Goal: Task Accomplishment & Management: Use online tool/utility

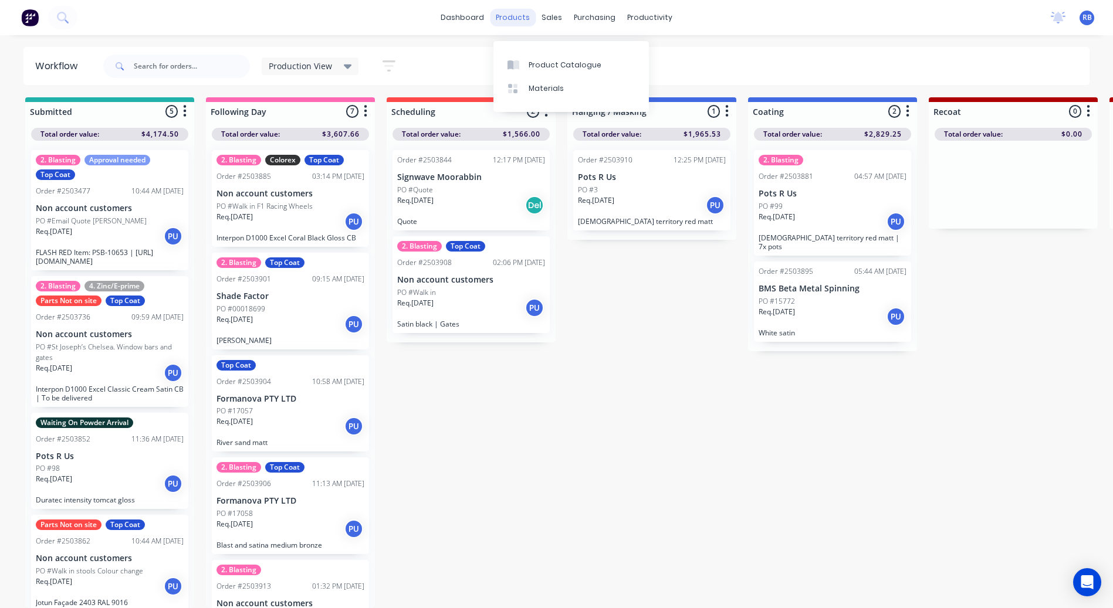
scroll to position [99, 0]
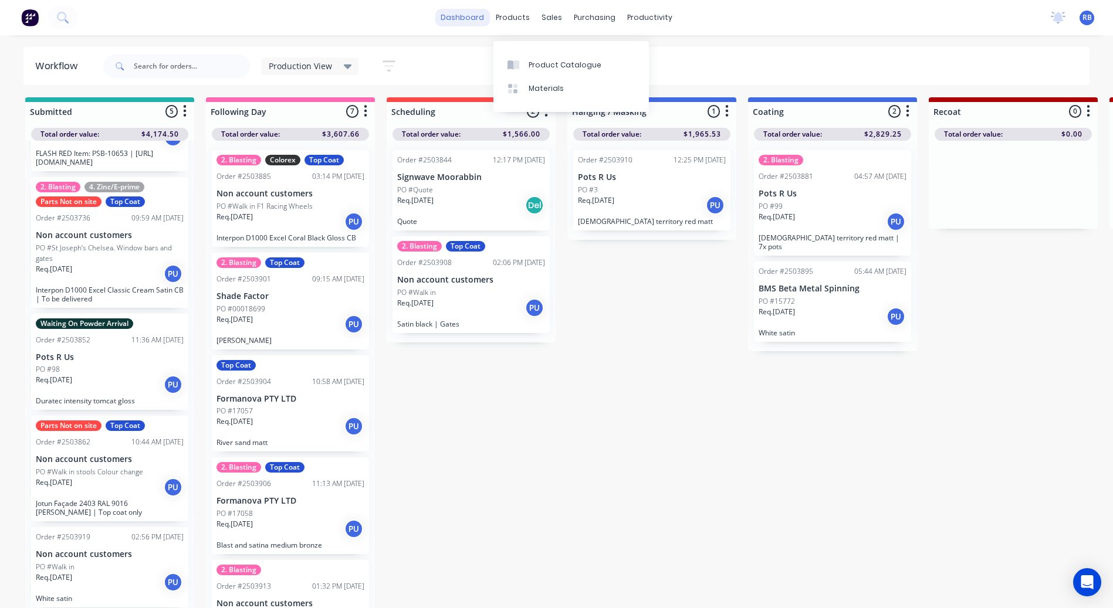
click at [479, 18] on link "dashboard" at bounding box center [462, 18] width 55 height 18
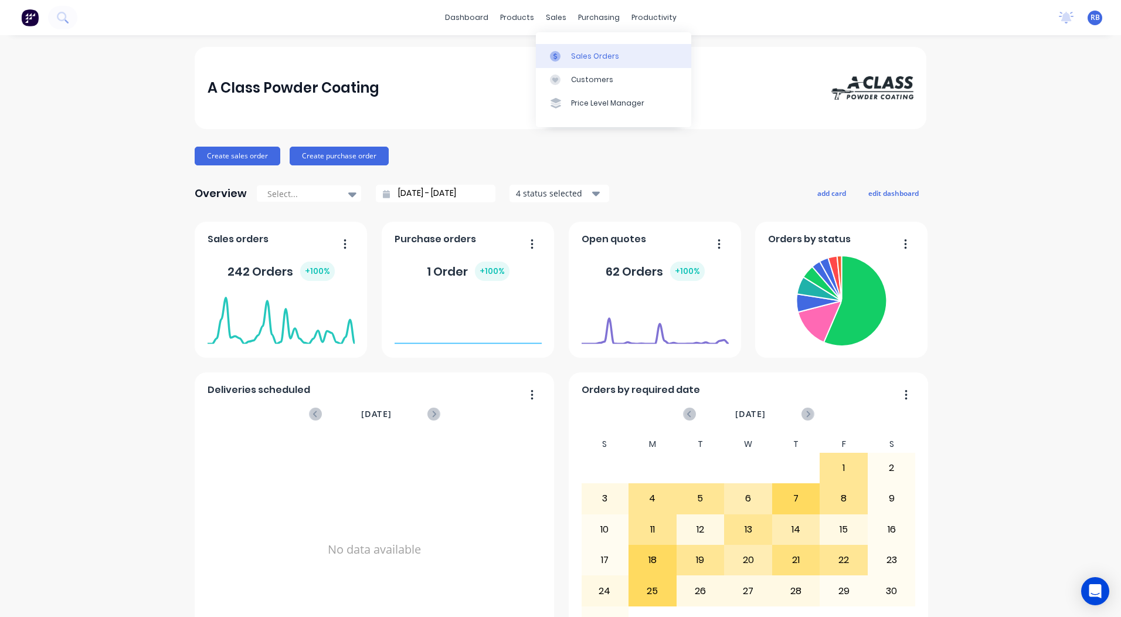
click at [578, 66] on link "Sales Orders" at bounding box center [613, 55] width 155 height 23
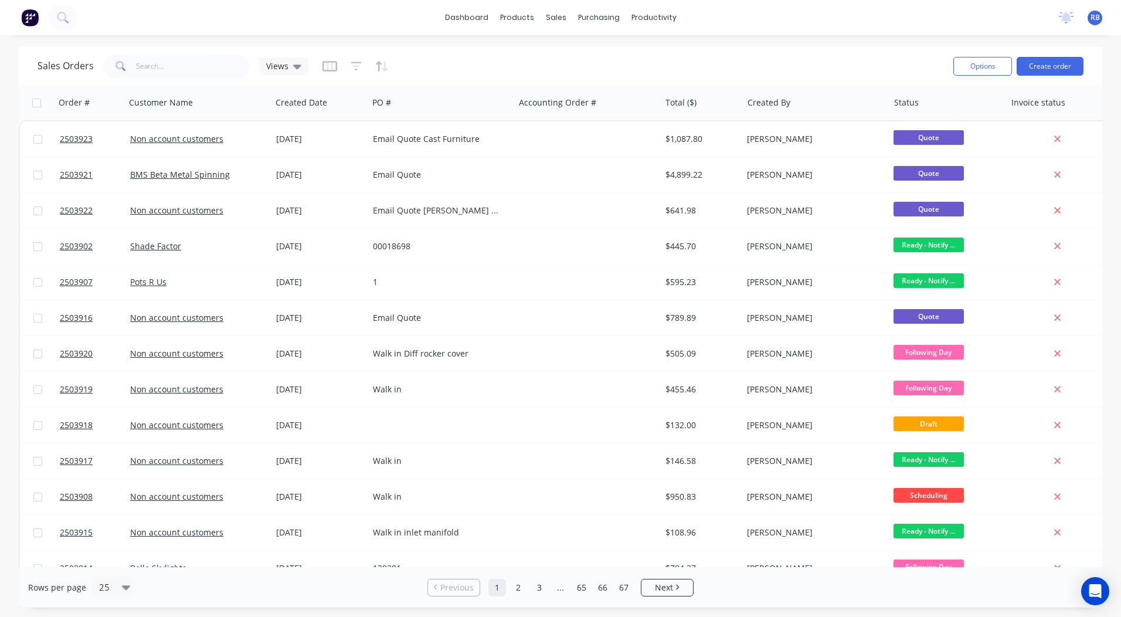
scroll to position [0, 21]
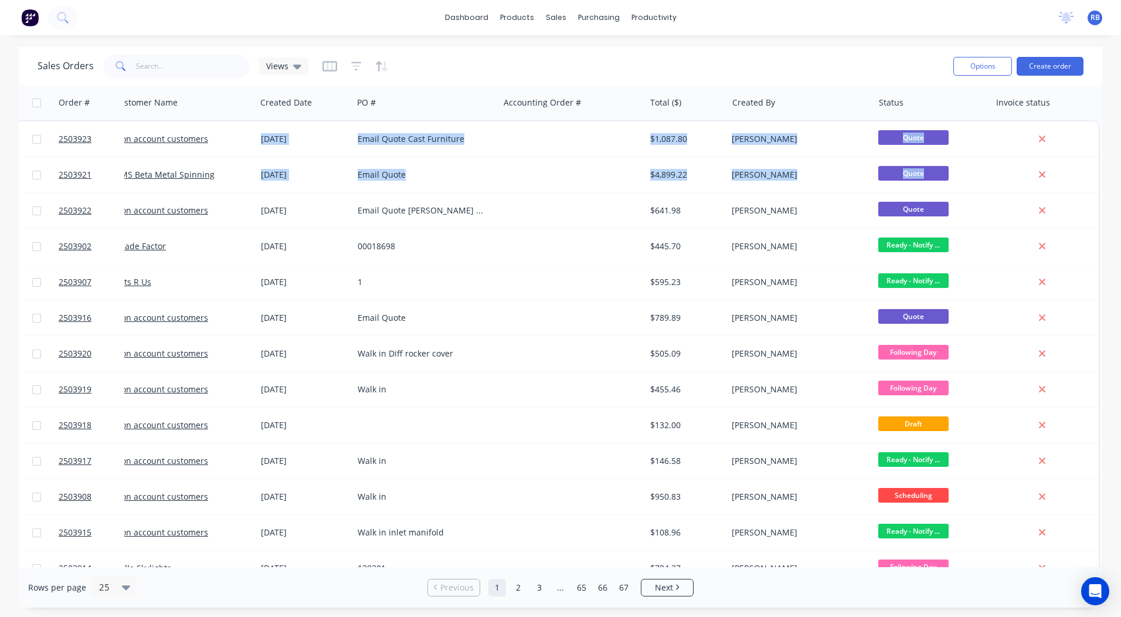
drag, startPoint x: 1096, startPoint y: 164, endPoint x: 1104, endPoint y: 145, distance: 20.7
click at [1104, 145] on div "Sales Orders Views Options Create order Order # Customer Name Created Date PO #…" at bounding box center [560, 327] width 1121 height 561
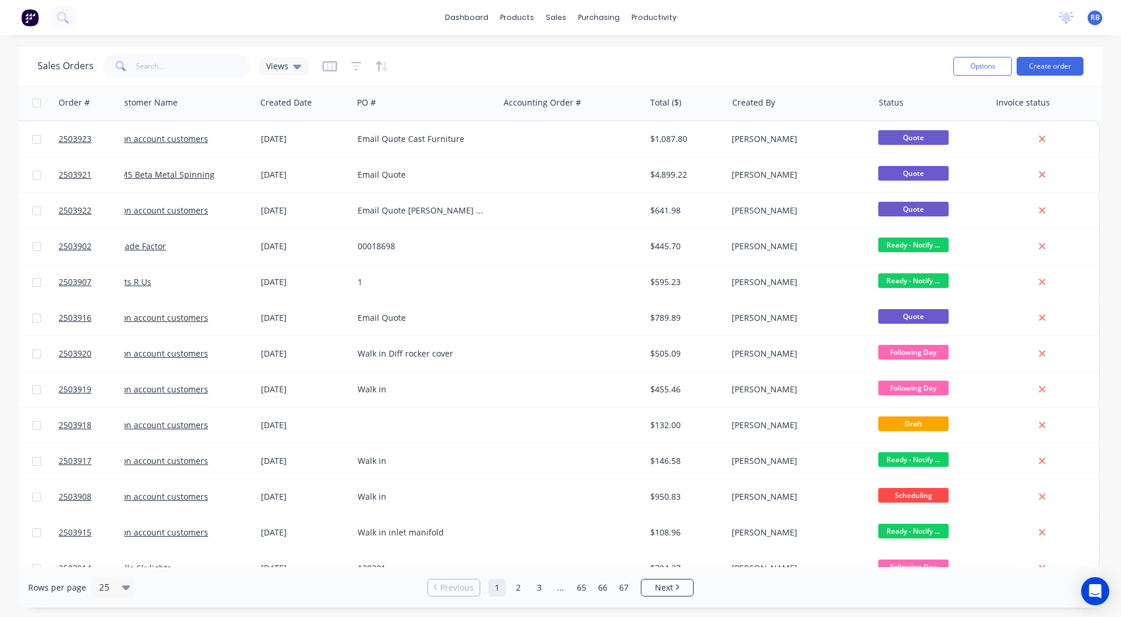
drag, startPoint x: 1104, startPoint y: 145, endPoint x: 1110, endPoint y: 140, distance: 8.3
click at [1110, 140] on div "Sales Orders Views Options Create order Order # Customer Name Created Date PO #…" at bounding box center [560, 327] width 1121 height 561
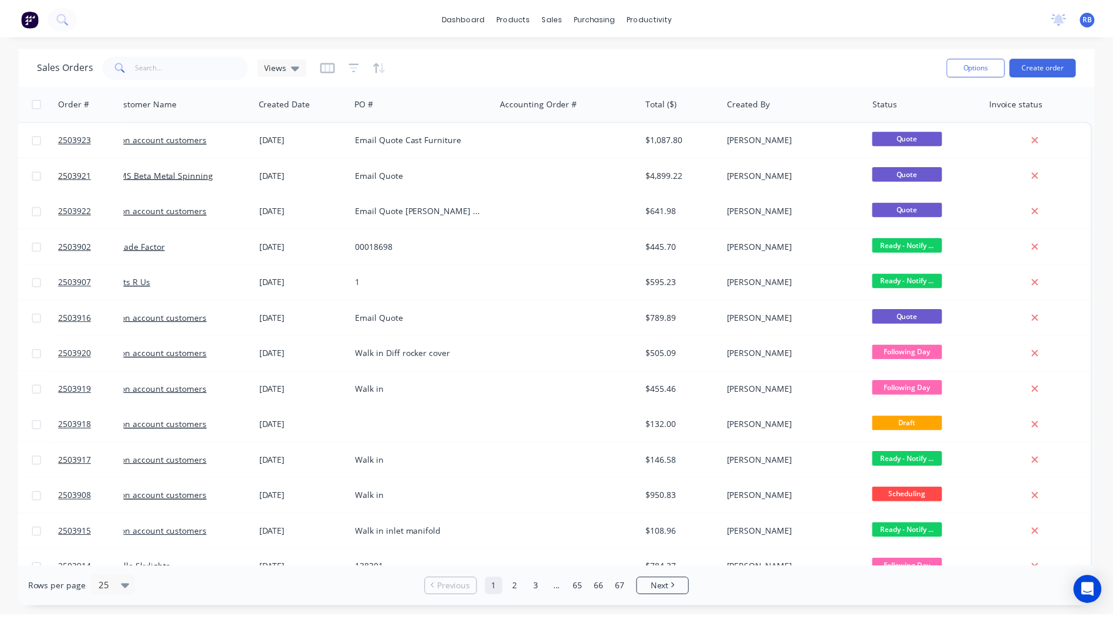
scroll to position [0, 0]
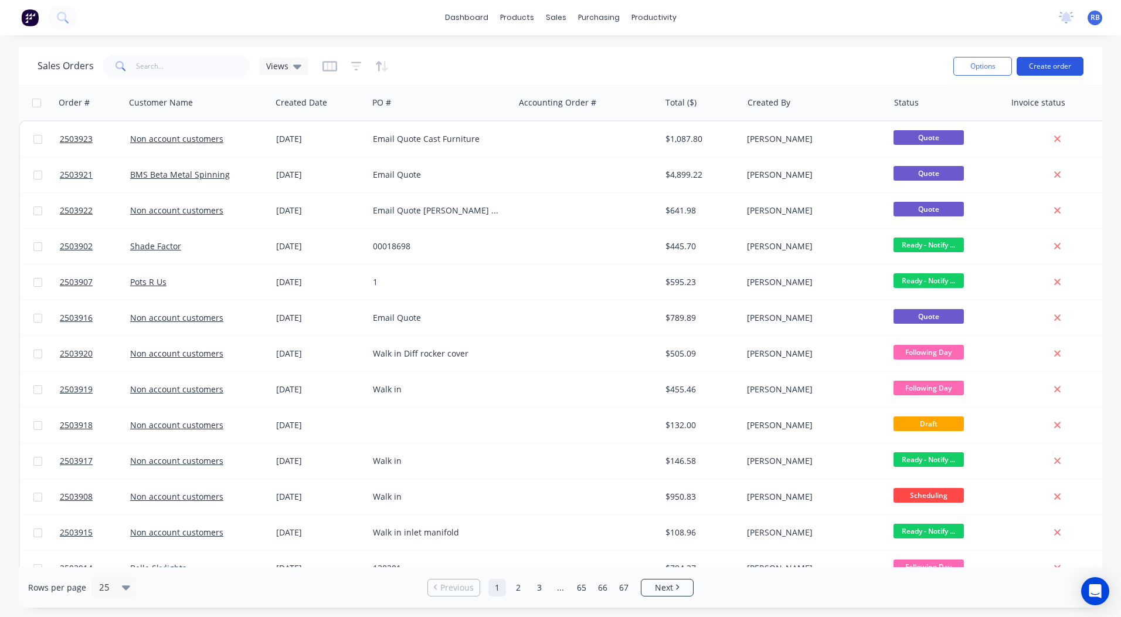
click at [1036, 63] on button "Create order" at bounding box center [1050, 66] width 67 height 19
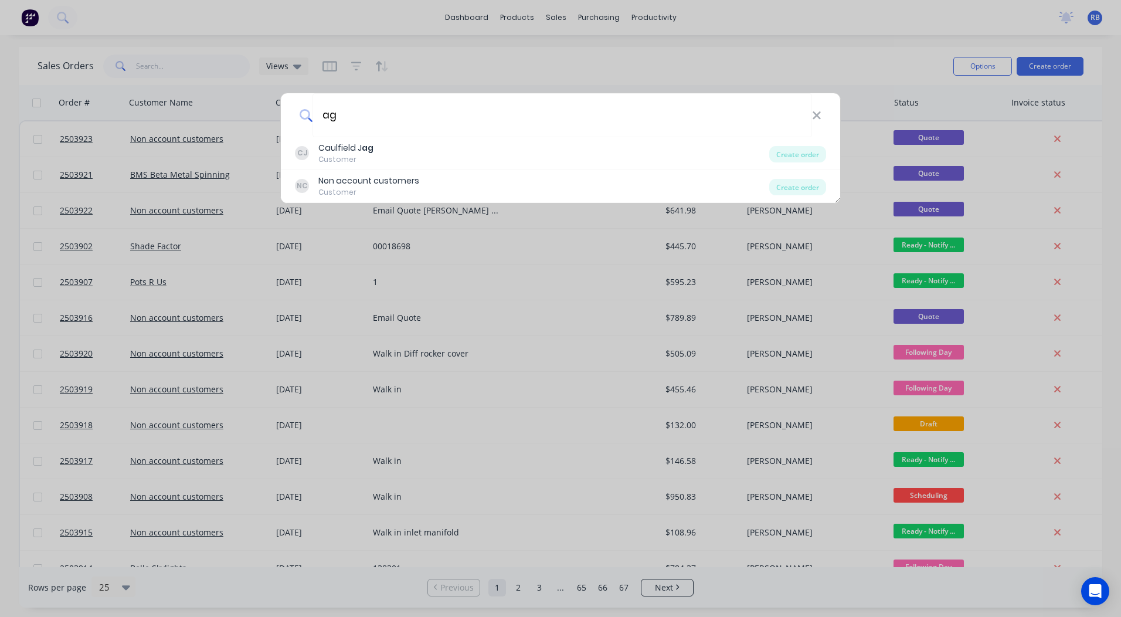
type input "a"
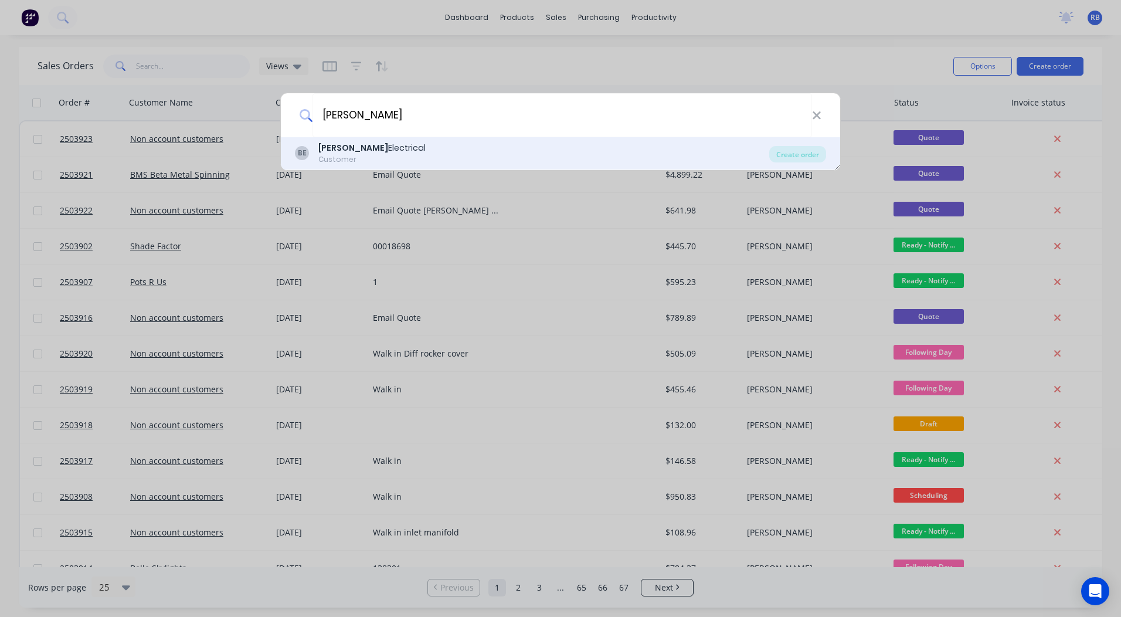
type input "butler"
click at [386, 152] on div "BE Butler Electrical Customer" at bounding box center [532, 153] width 474 height 23
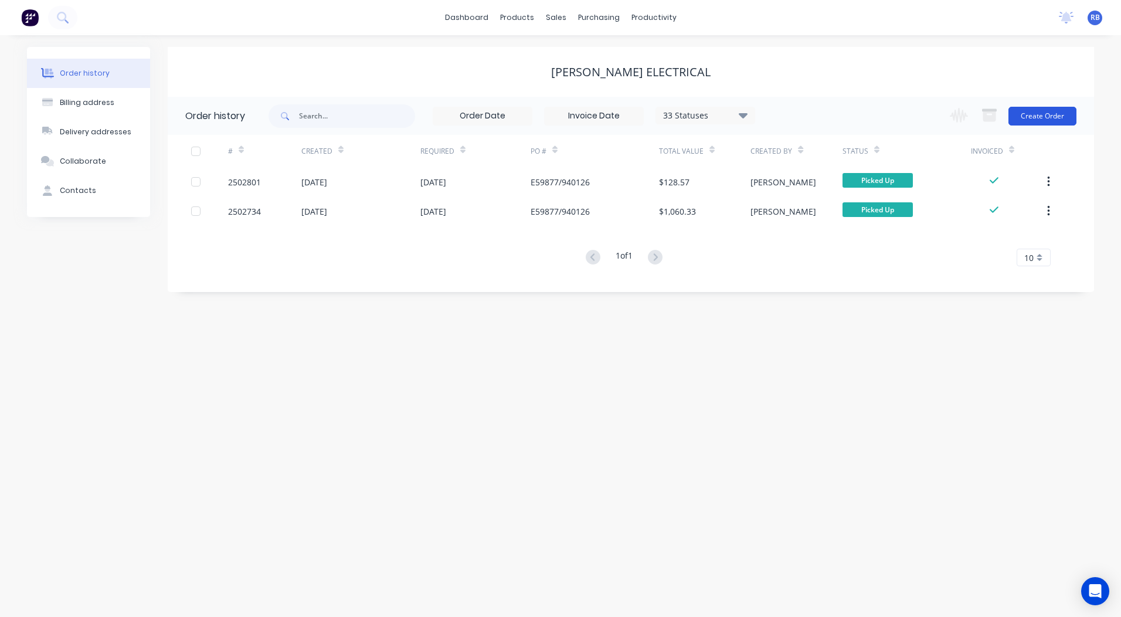
click at [1052, 111] on button "Create Order" at bounding box center [1043, 116] width 68 height 19
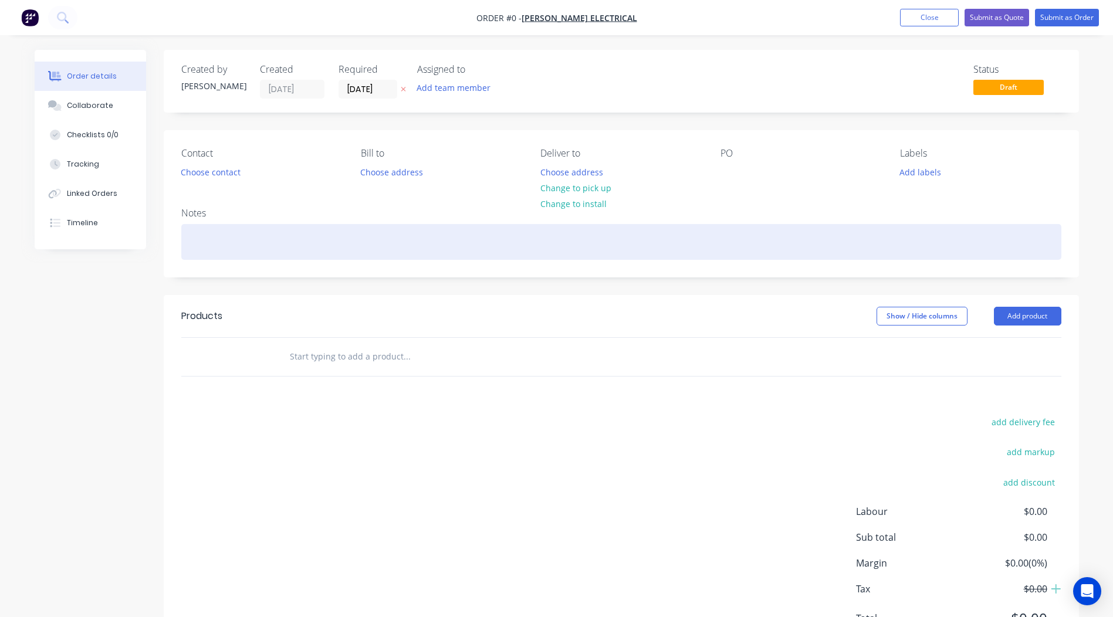
click at [203, 235] on div at bounding box center [621, 242] width 880 height 36
click at [208, 239] on div "T33 doors fully coated, box all external surfaces" at bounding box center [621, 242] width 880 height 36
click at [421, 233] on div "T33 3x doors fully coated, box all external surfaces" at bounding box center [621, 242] width 880 height 36
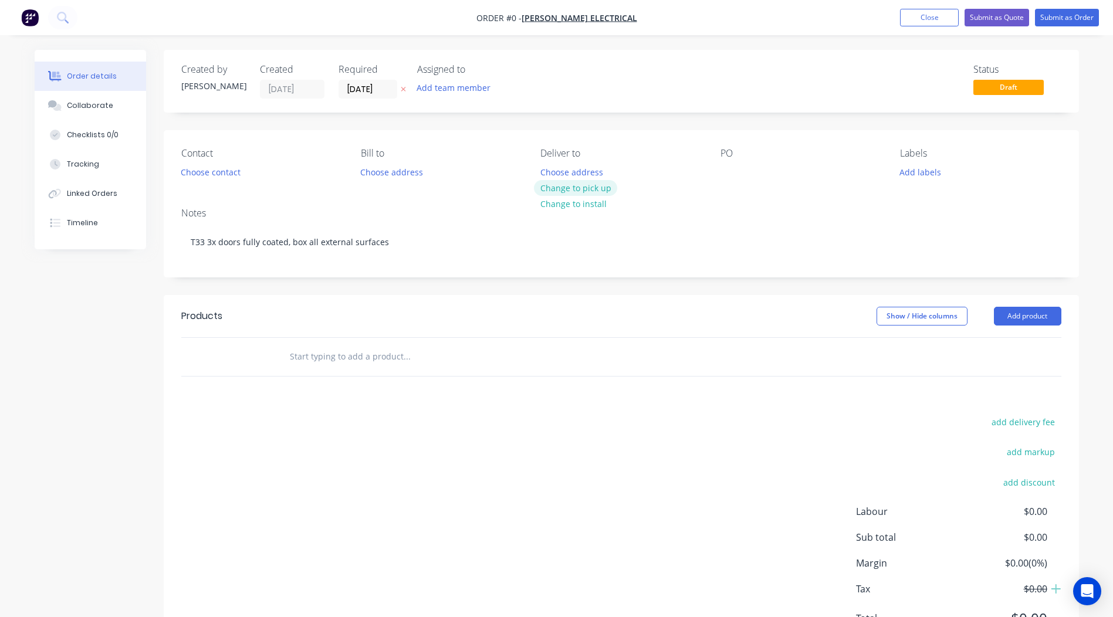
click at [561, 187] on div "Order details Collaborate Checklists 0/0 Tracking Linked Orders Timeline Order …" at bounding box center [556, 363] width 1067 height 626
click at [581, 187] on button "Change to pick up" at bounding box center [575, 188] width 83 height 16
click at [725, 166] on div at bounding box center [729, 172] width 19 height 17
click at [800, 214] on div "Notes" at bounding box center [621, 213] width 880 height 11
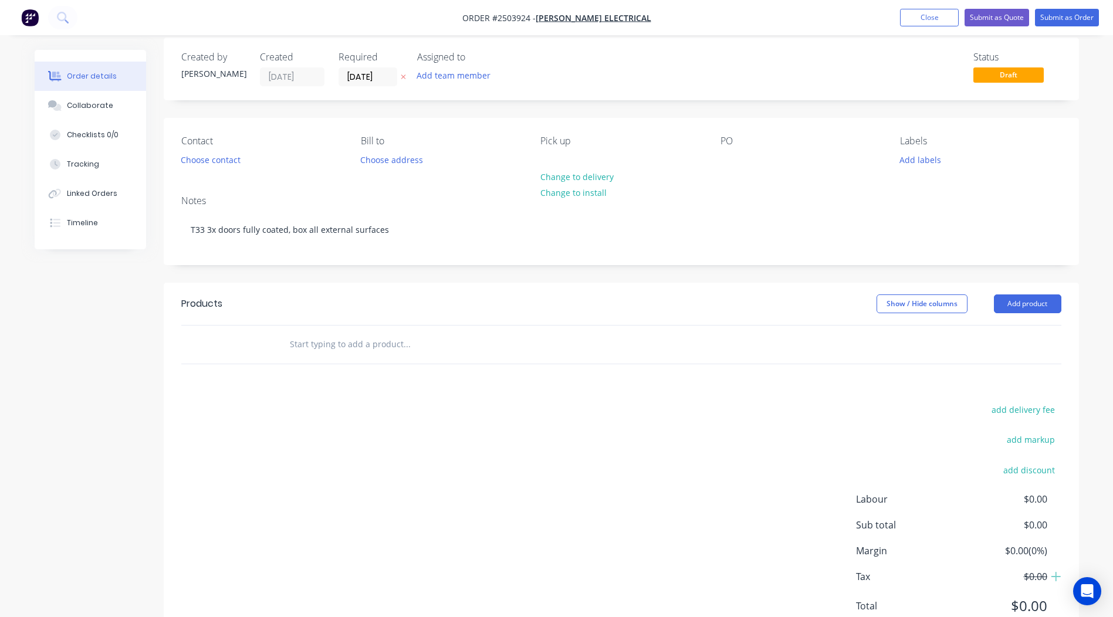
scroll to position [11, 0]
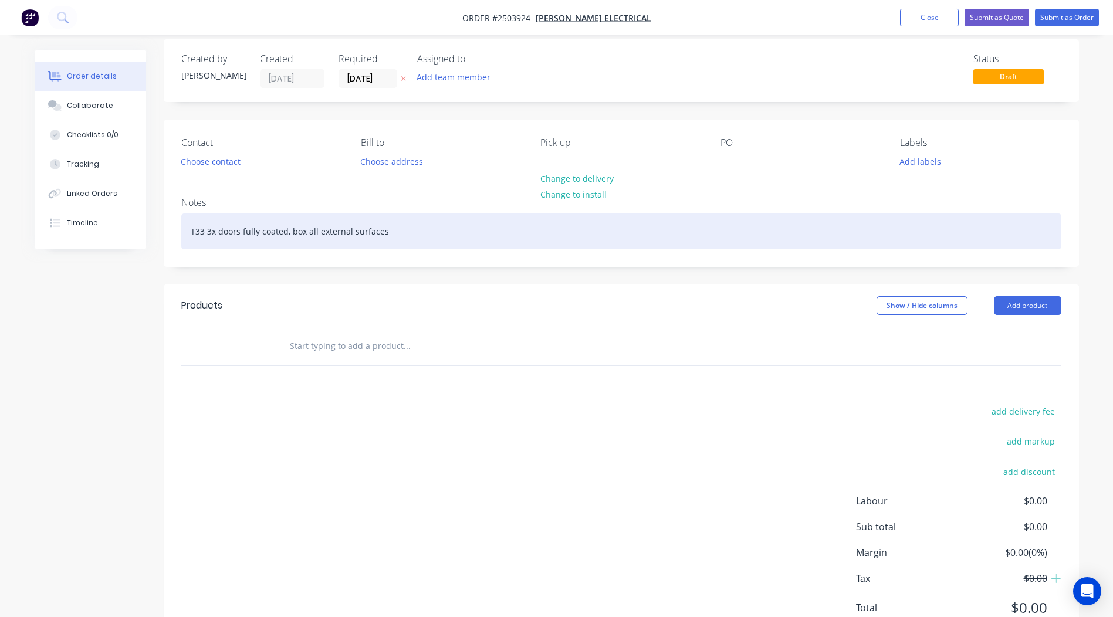
click at [205, 231] on div "T33 3x doors fully coated, box all external surfaces" at bounding box center [621, 231] width 880 height 36
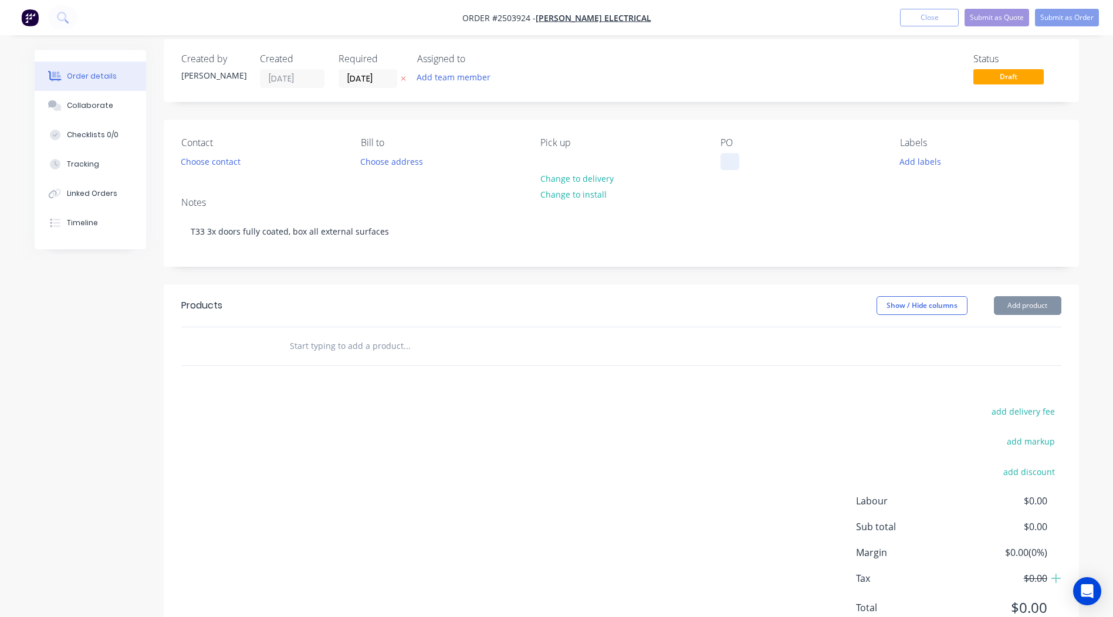
click at [726, 158] on div at bounding box center [729, 161] width 19 height 17
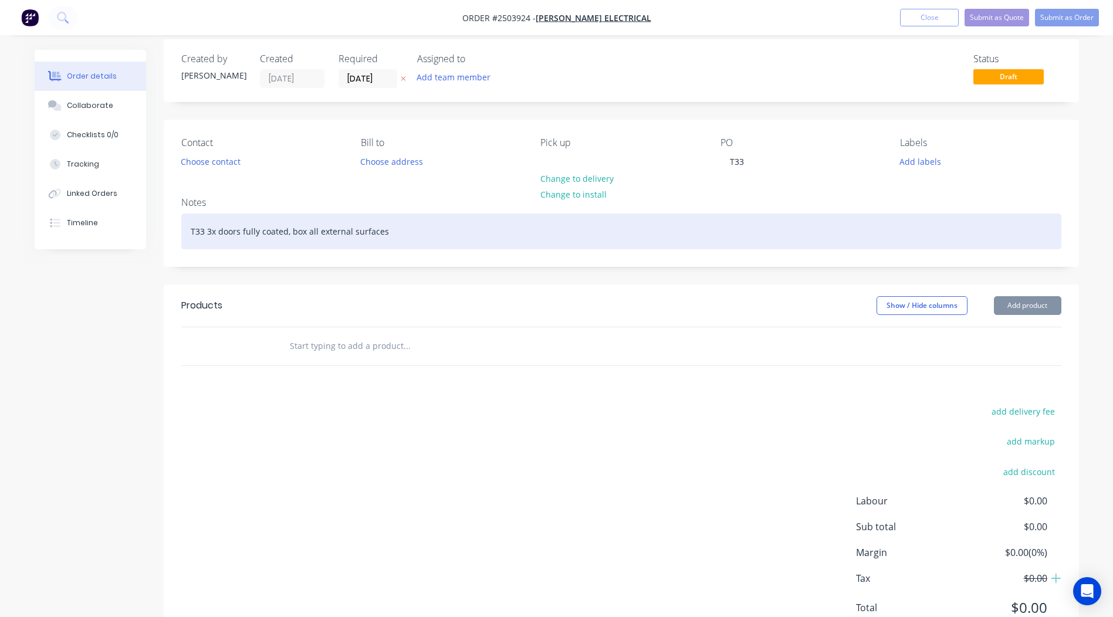
click at [206, 229] on div "T33 3x doors fully coated, box all external surfaces" at bounding box center [621, 231] width 880 height 36
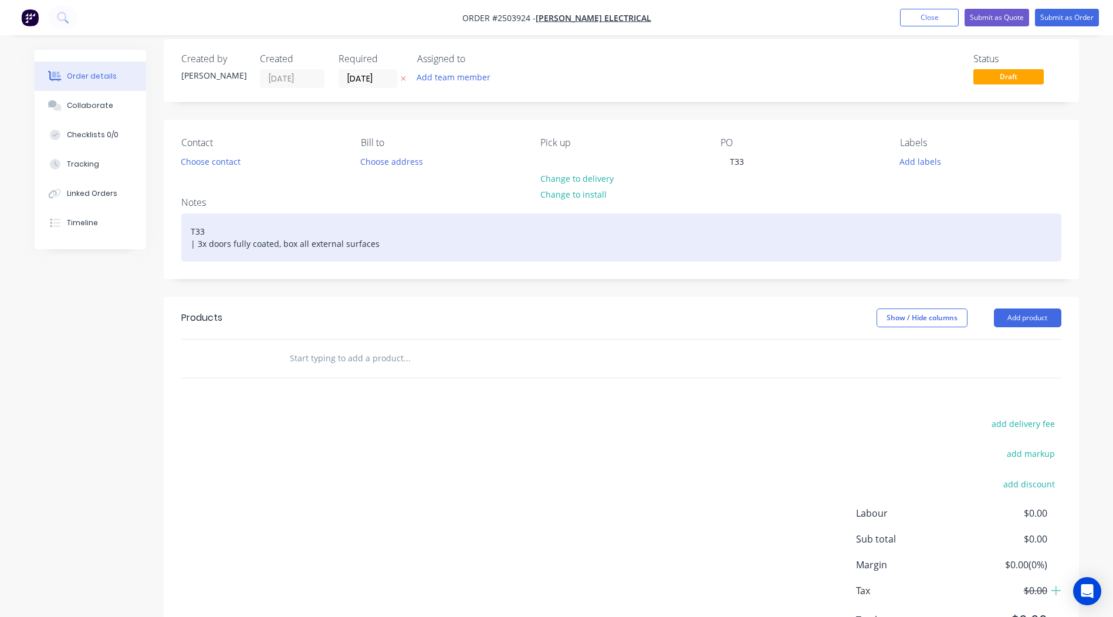
click at [229, 235] on div "T33 | 3x doors fully coated, box all external surfaces" at bounding box center [621, 237] width 880 height 48
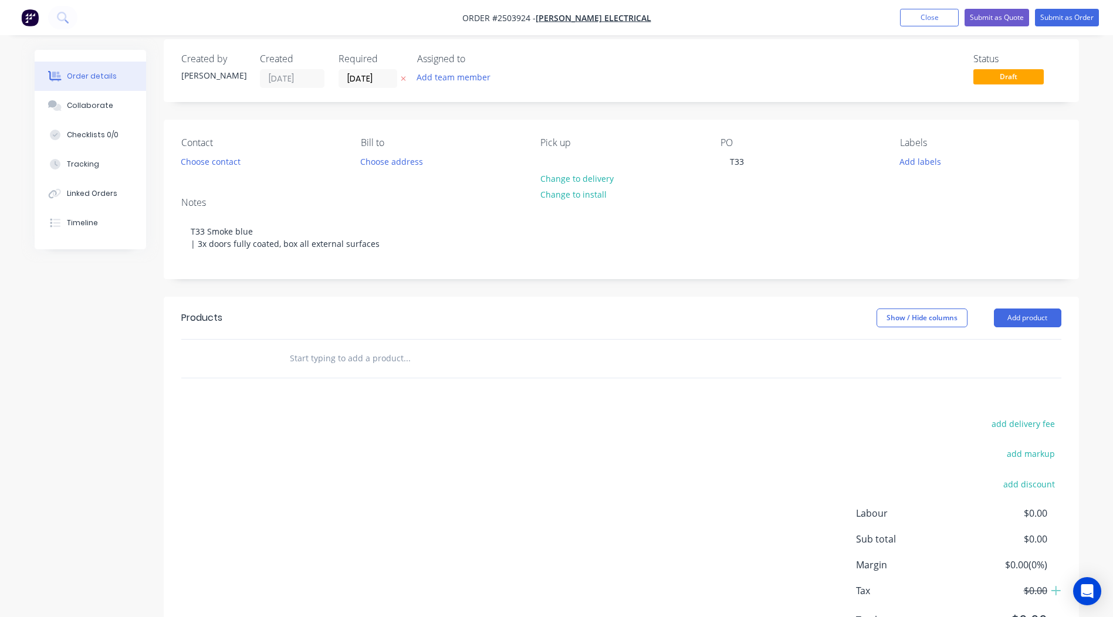
click at [286, 202] on div "Notes" at bounding box center [621, 202] width 880 height 11
click at [210, 168] on button "Choose contact" at bounding box center [210, 161] width 72 height 16
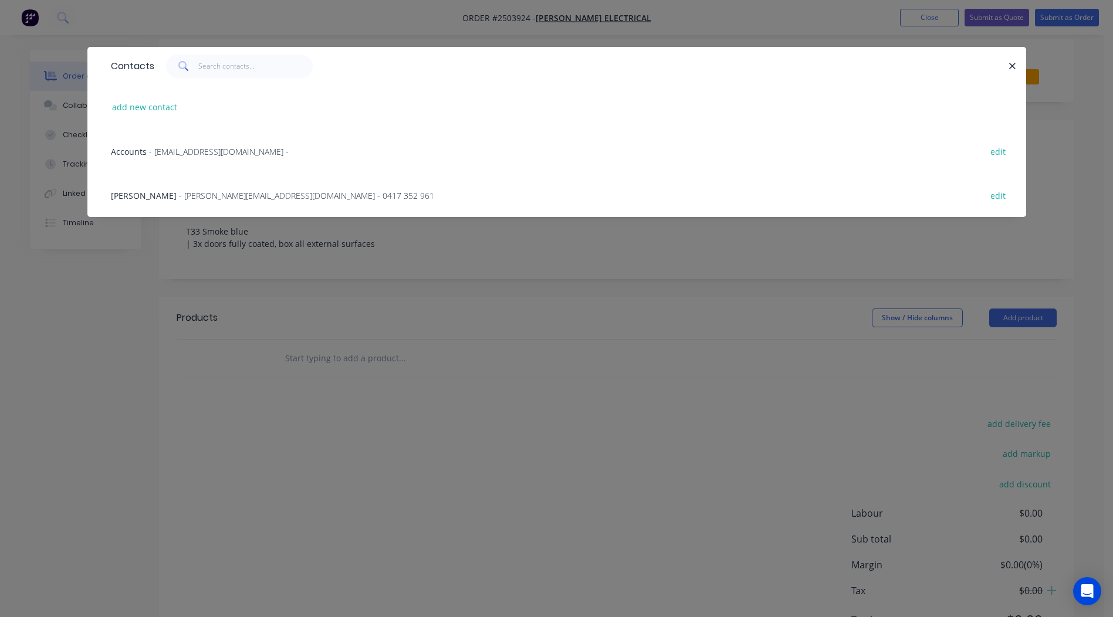
click at [201, 202] on div "Glenn Morris - glenn@butlerelectrical.com.au - 0417 352 961 edit" at bounding box center [556, 195] width 903 height 44
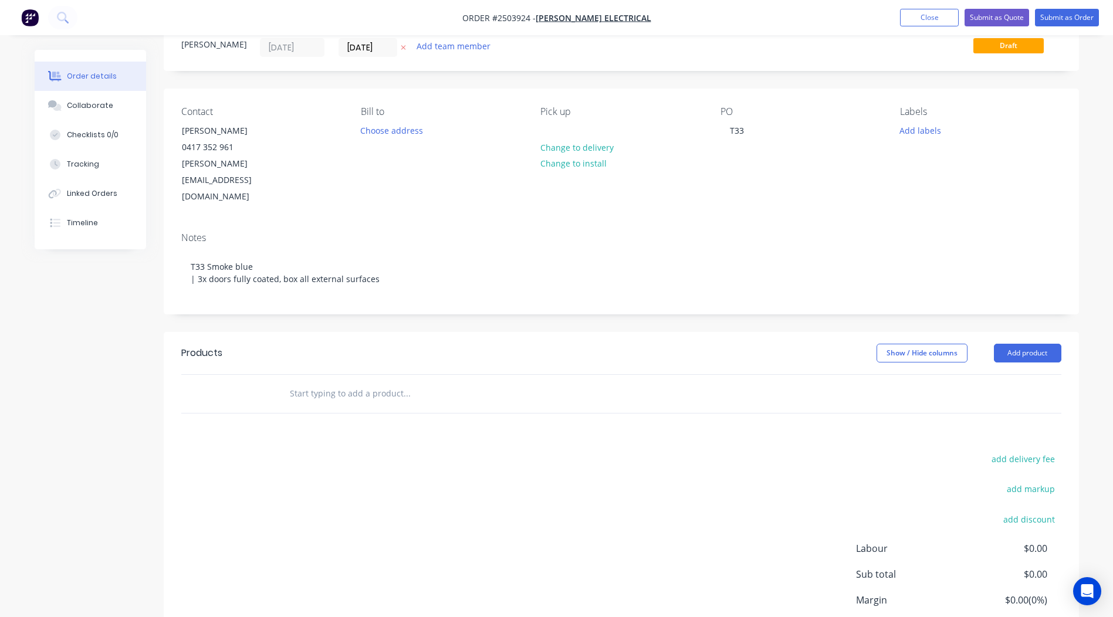
scroll to position [4, 0]
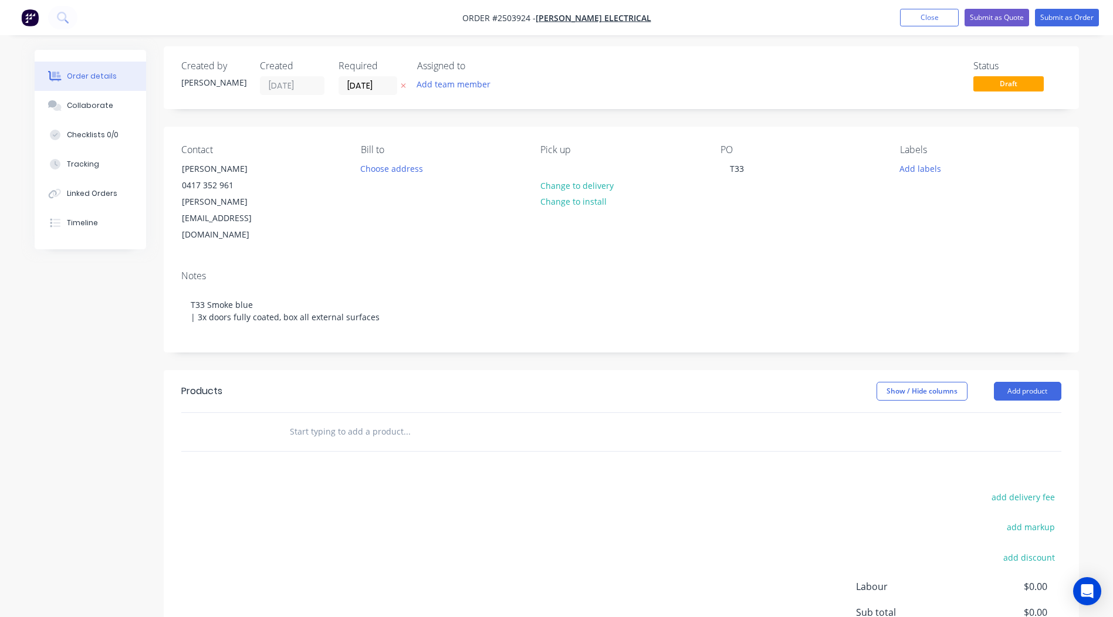
click at [472, 261] on div "Notes T33 Smoke blue | 3x doors fully coated, box all external surfaces" at bounding box center [621, 306] width 915 height 91
click at [242, 186] on div "0417 352 961" at bounding box center [230, 185] width 97 height 16
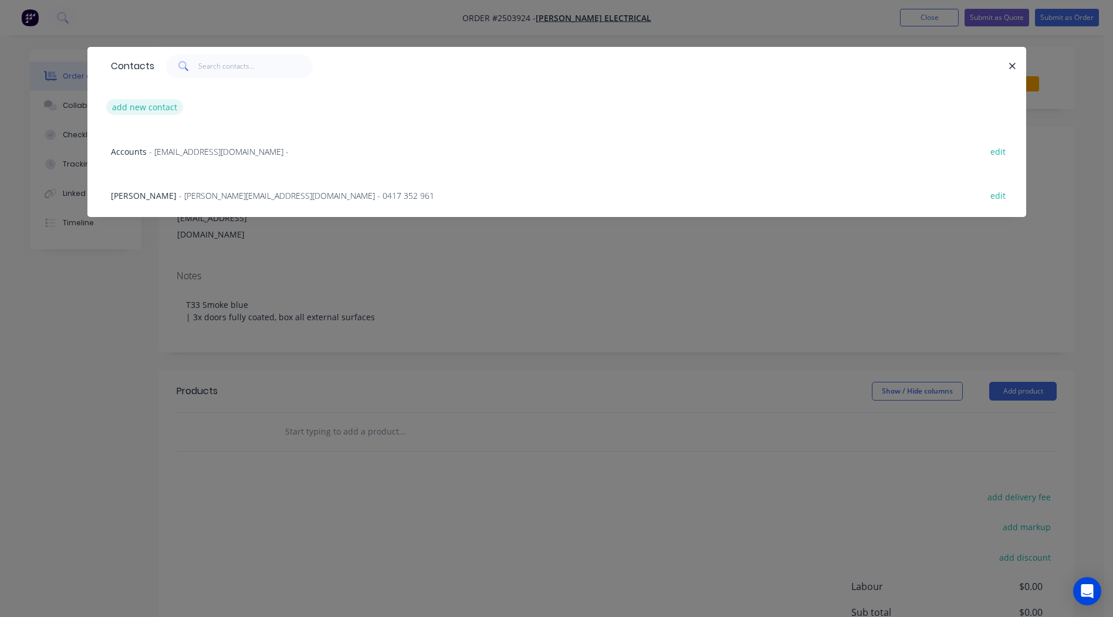
click at [140, 110] on button "add new contact" at bounding box center [144, 107] width 77 height 16
select select "AU"
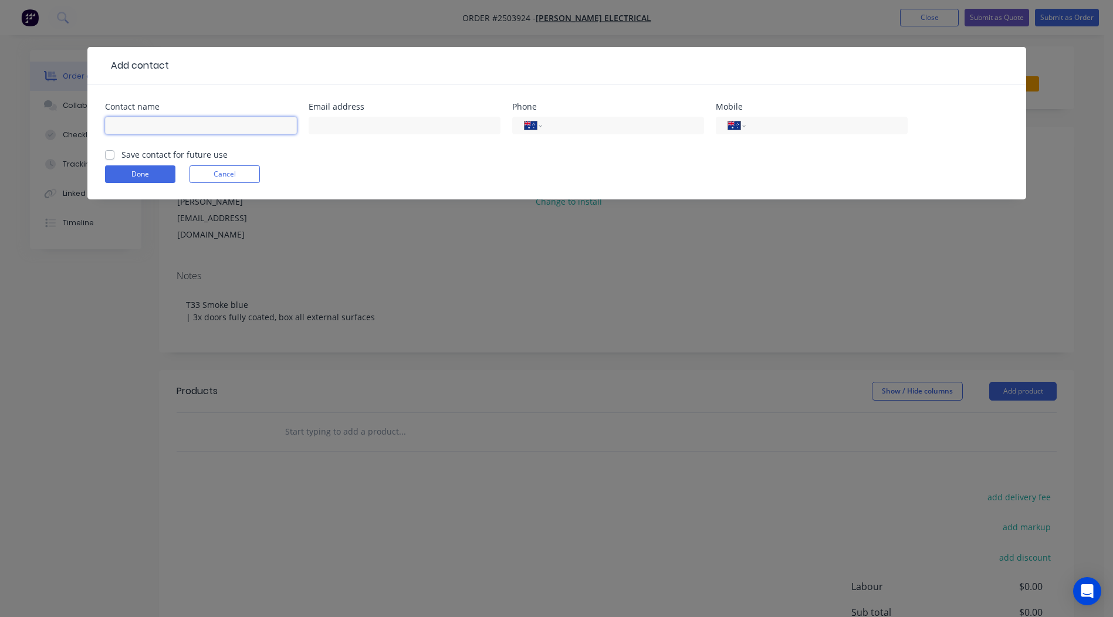
click at [143, 130] on input "text" at bounding box center [201, 126] width 192 height 18
type input "Darren Blake"
click at [364, 130] on input "text" at bounding box center [405, 126] width 192 height 18
type input "dblake@butlerelectrical.com.au"
click at [775, 117] on div "International Afghanistan Åland Islands Albania Algeria American Samoa Andorra …" at bounding box center [812, 126] width 192 height 18
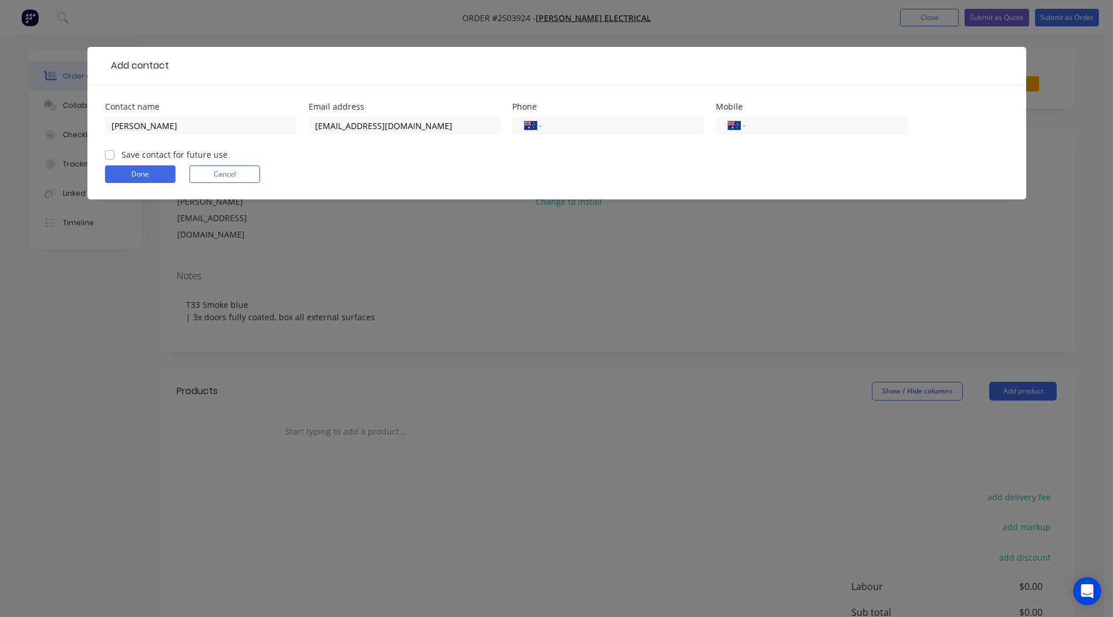
click at [795, 134] on div "International Afghanistan Åland Islands Albania Algeria American Samoa Andorra …" at bounding box center [812, 131] width 192 height 35
click at [790, 127] on input "tel" at bounding box center [824, 125] width 141 height 13
type input "0448 058 350"
click at [121, 157] on label "Save contact for future use" at bounding box center [174, 154] width 106 height 12
click at [111, 157] on input "Save contact for future use" at bounding box center [109, 153] width 9 height 11
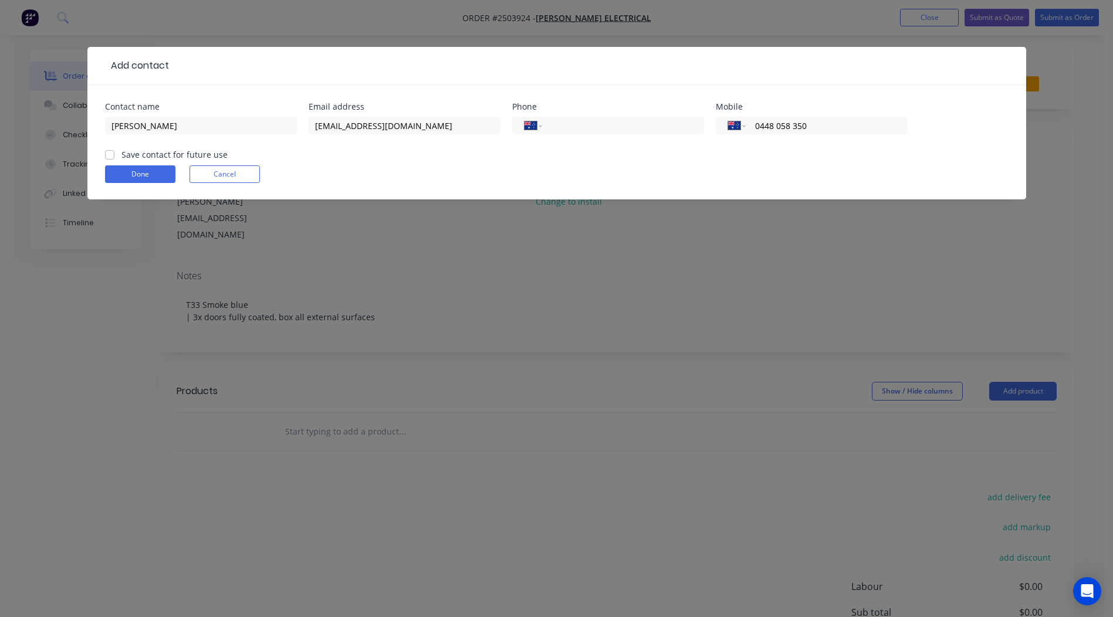
checkbox input "true"
click at [145, 177] on button "Done" at bounding box center [140, 174] width 70 height 18
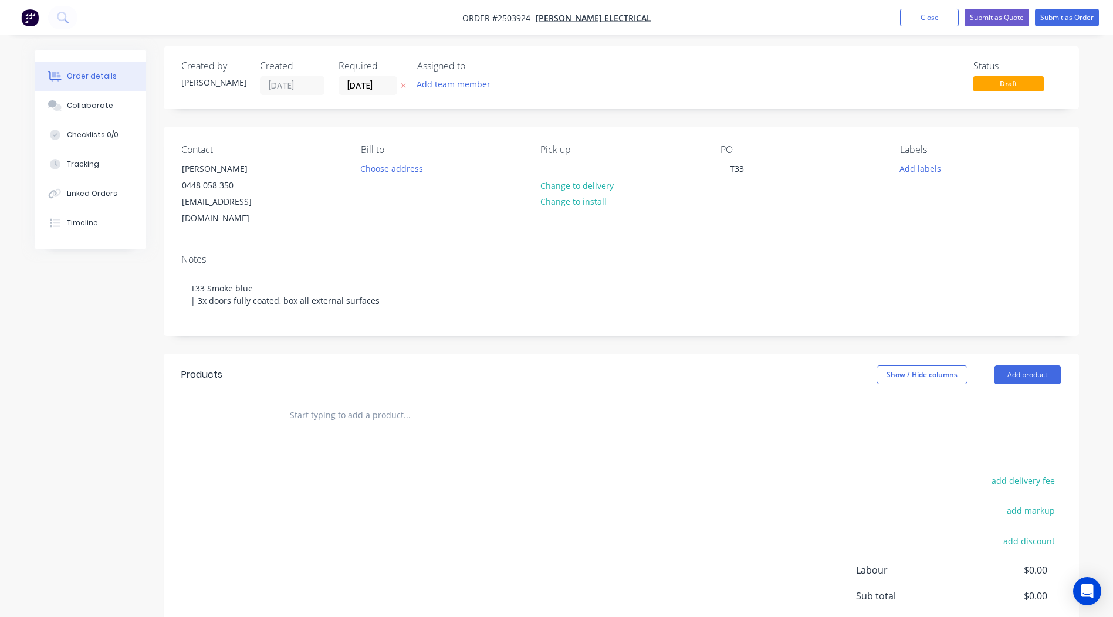
click at [1107, 178] on div "Order details Collaborate Checklists 0/0 Tracking Linked Orders Timeline Order …" at bounding box center [556, 365] width 1113 height 738
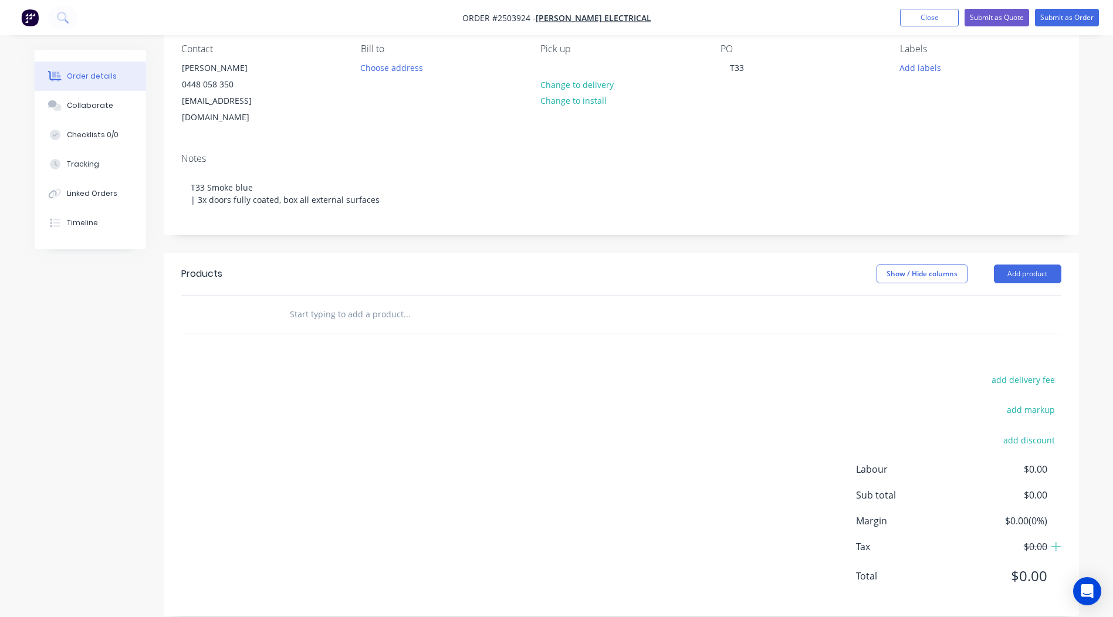
scroll to position [0, 0]
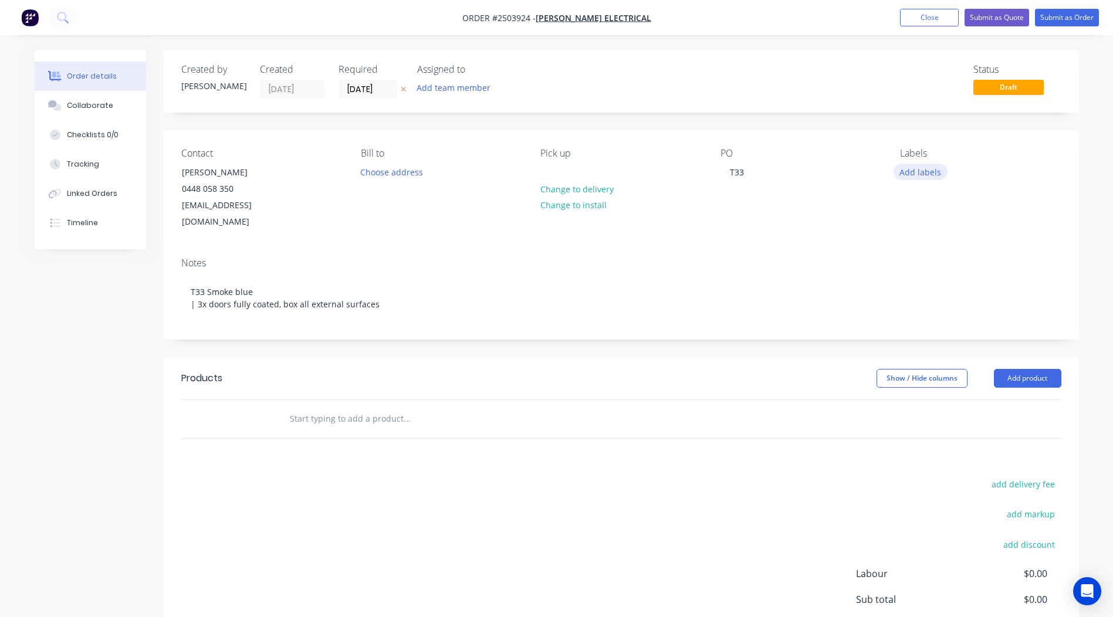
click at [910, 169] on button "Add labels" at bounding box center [920, 172] width 54 height 16
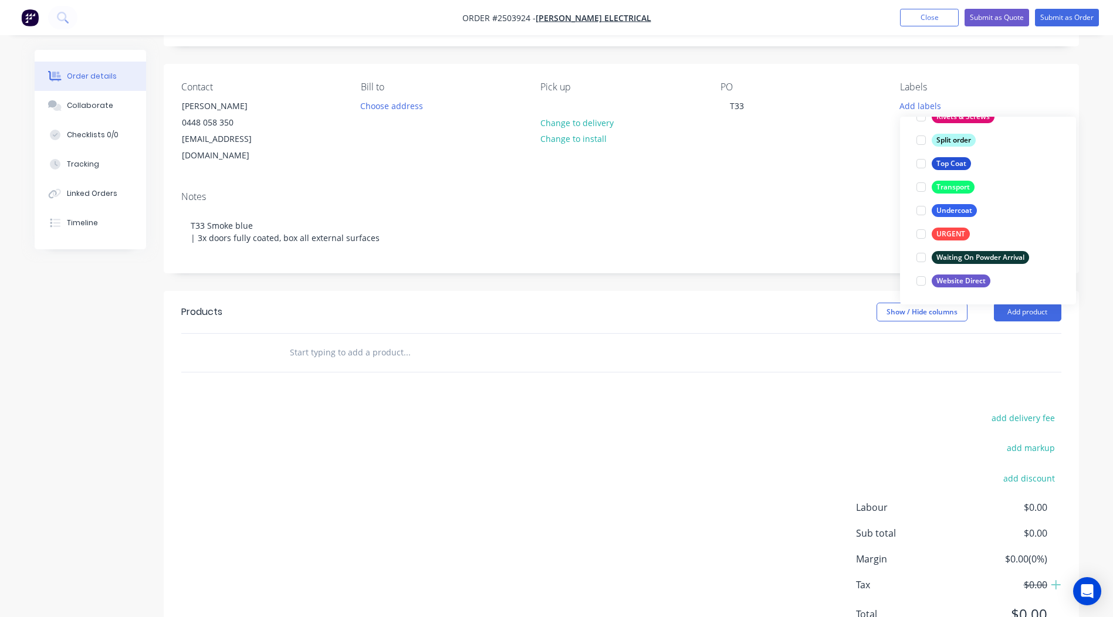
scroll to position [46, 0]
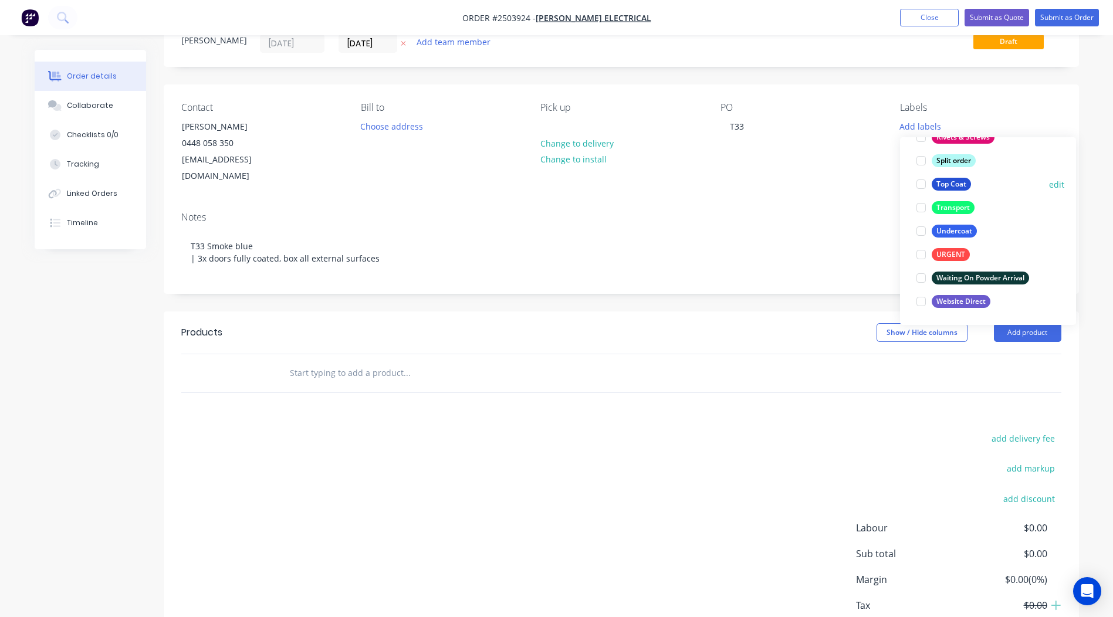
click at [951, 179] on div "Top Coat" at bounding box center [950, 184] width 39 height 13
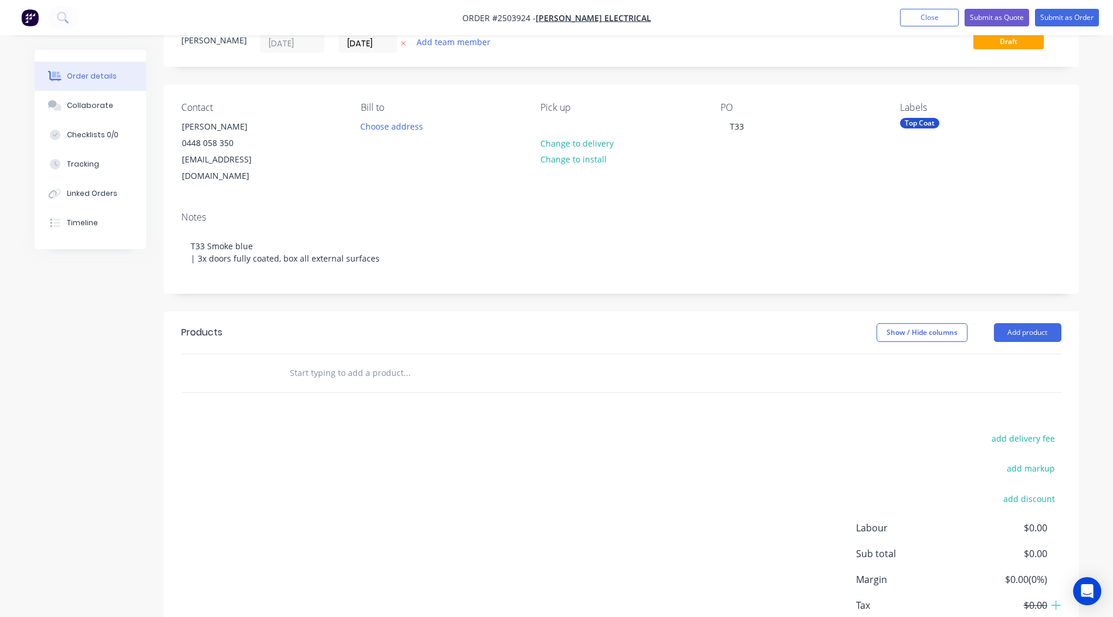
click at [1080, 90] on div "Order details Collaborate Checklists 0/0 Tracking Linked Orders Timeline Order …" at bounding box center [556, 348] width 1067 height 688
click at [808, 83] on div "Created by Rory Created 26/08/25 Required 26/08/25 Assigned to Add team member …" at bounding box center [621, 339] width 915 height 670
click at [396, 289] on div "Created by Rory Created 26/08/25 Required 26/08/25 Assigned to Add team member …" at bounding box center [621, 339] width 915 height 670
click at [1016, 323] on button "Add product" at bounding box center [1027, 332] width 67 height 19
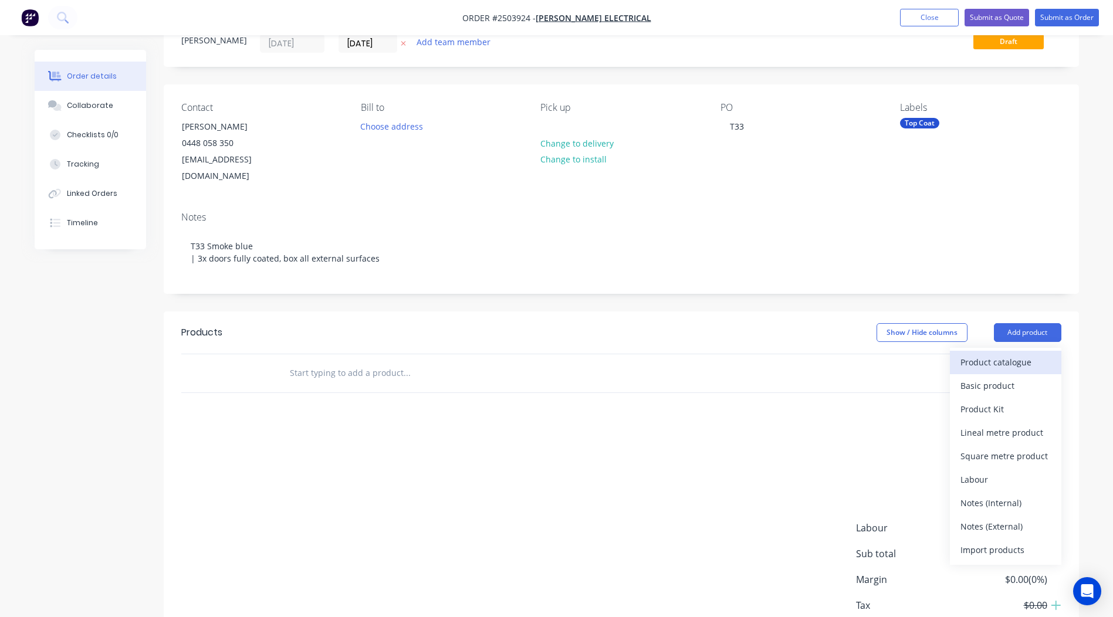
click at [1012, 354] on div "Product catalogue" at bounding box center [1005, 362] width 90 height 17
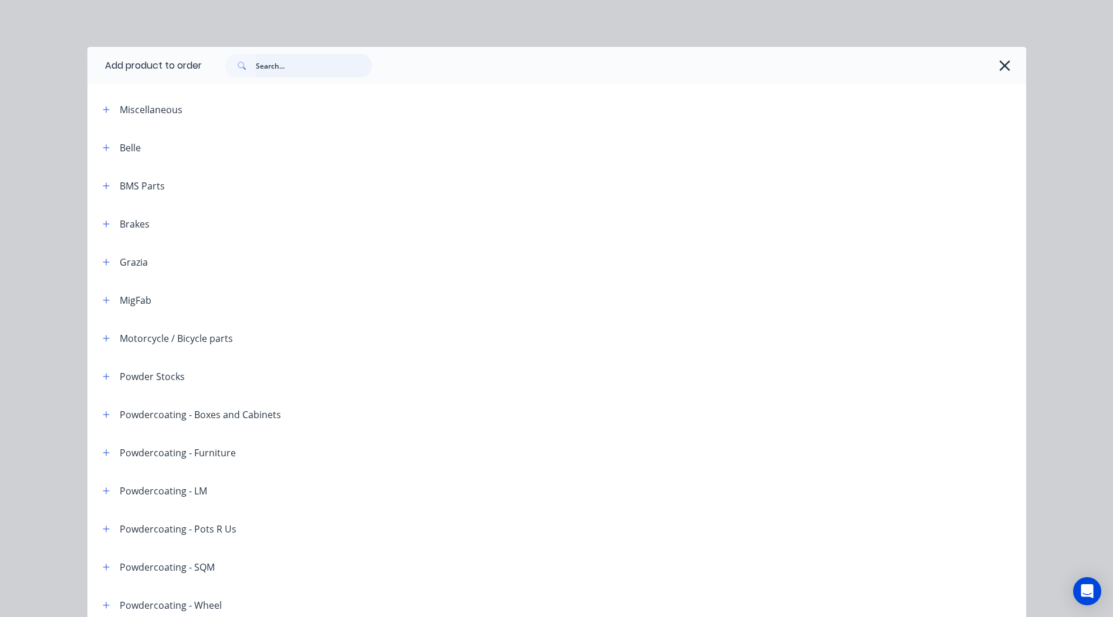
click at [305, 55] on input "text" at bounding box center [314, 65] width 116 height 23
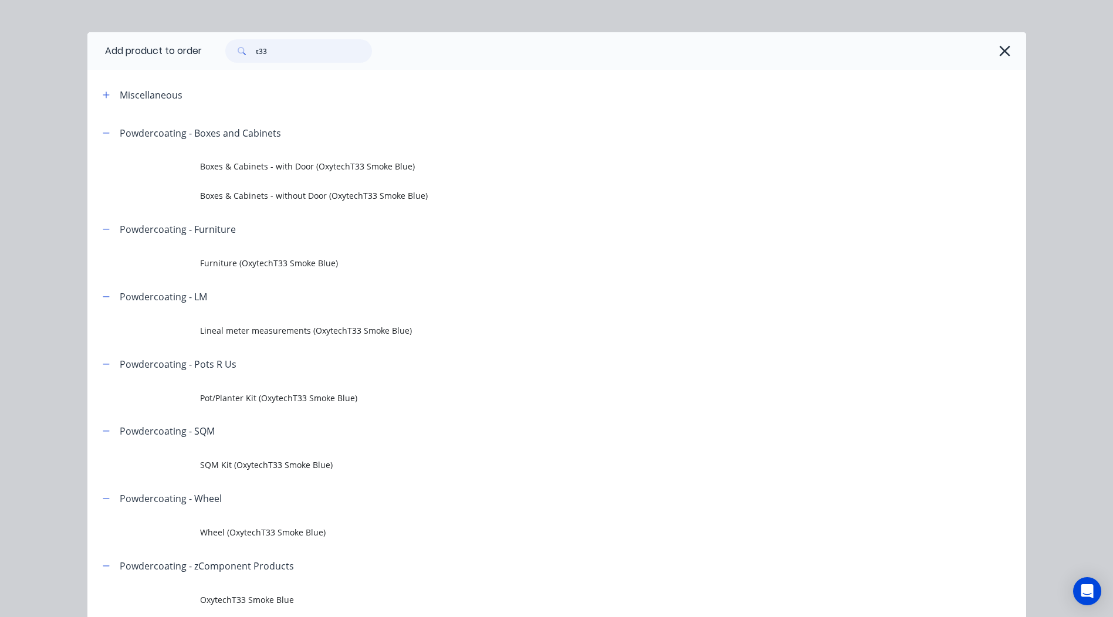
scroll to position [0, 0]
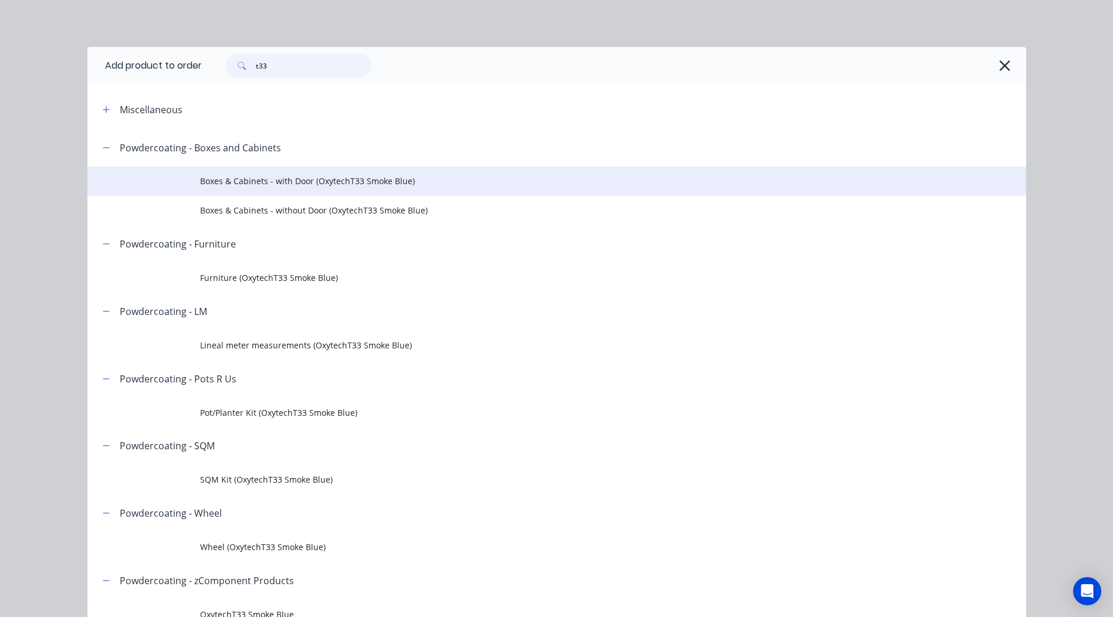
type input "t33"
click at [358, 182] on span "Boxes & Cabinets - with Door (OxytechT33 Smoke Blue)" at bounding box center [530, 181] width 660 height 12
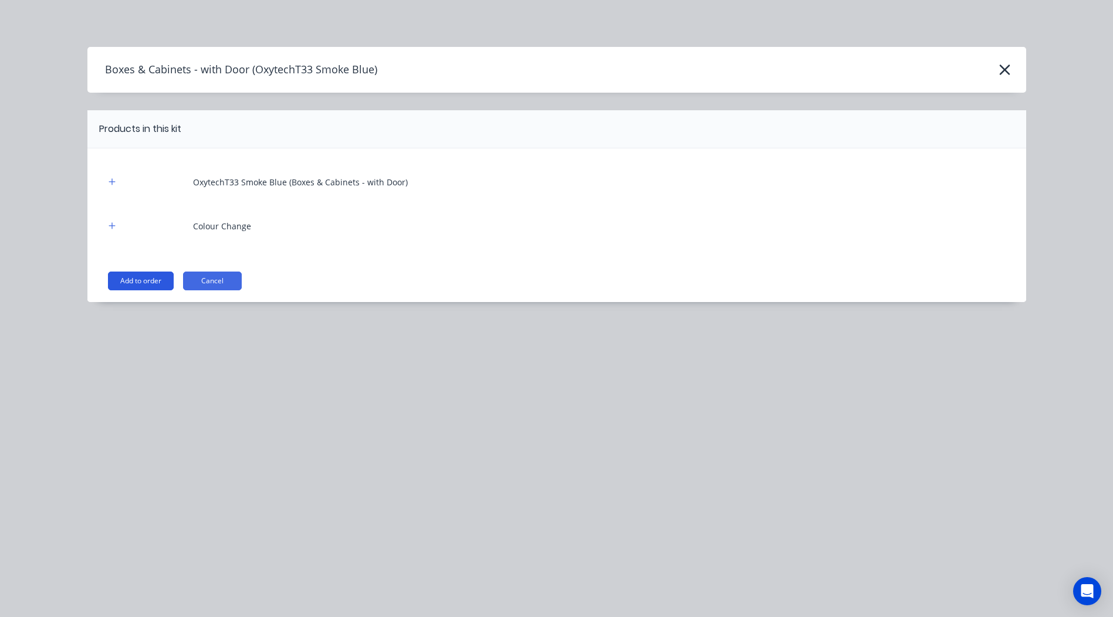
click at [147, 277] on button "Add to order" at bounding box center [141, 281] width 66 height 19
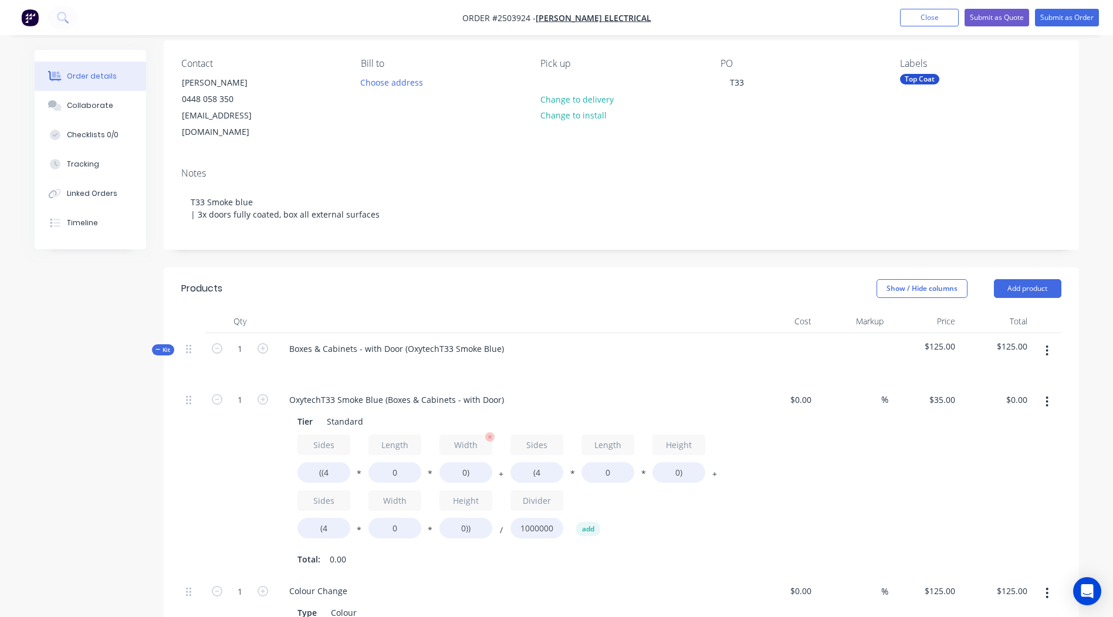
scroll to position [163, 0]
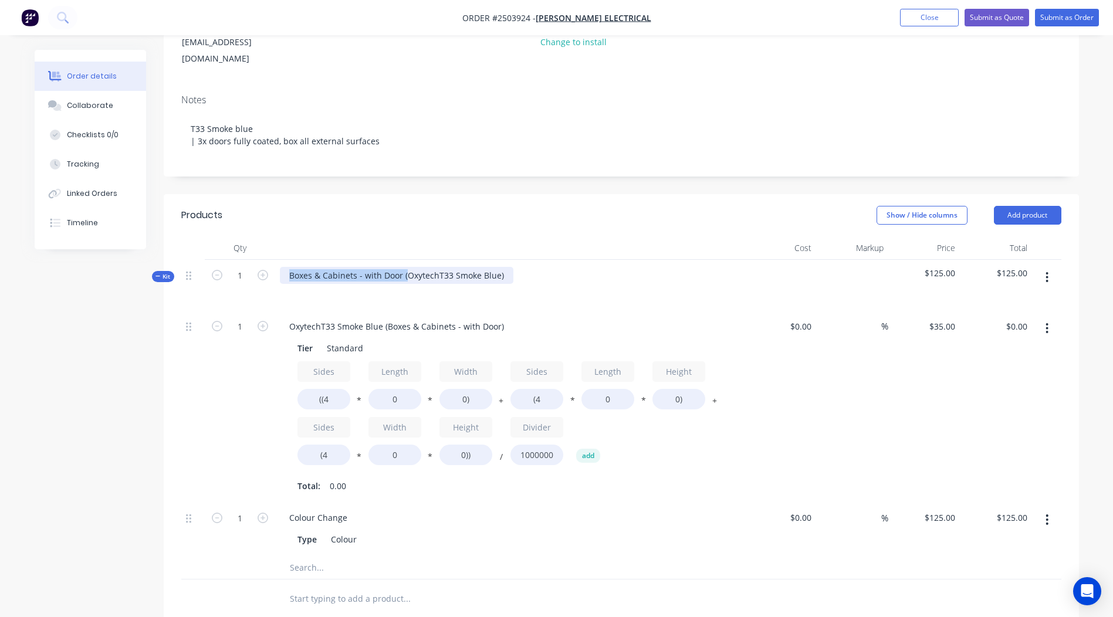
drag, startPoint x: 405, startPoint y: 256, endPoint x: 0, endPoint y: 290, distance: 406.1
click at [0, 290] on html "Order #2503924 - Butler Electrical Add product Close Submit as Quote Submit as …" at bounding box center [556, 377] width 1113 height 1080
click at [391, 267] on div "OxytechT33 Smoke Blue)" at bounding box center [337, 275] width 115 height 17
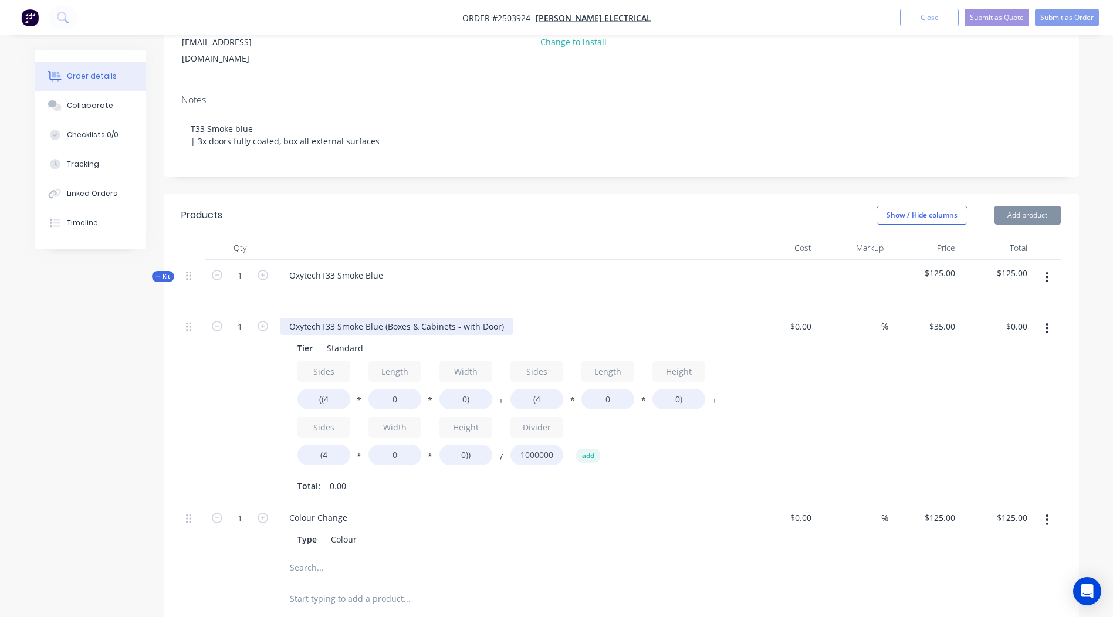
click at [503, 318] on div "OxytechT33 Smoke Blue (Boxes & Cabinets - with Door)" at bounding box center [396, 326] width 233 height 17
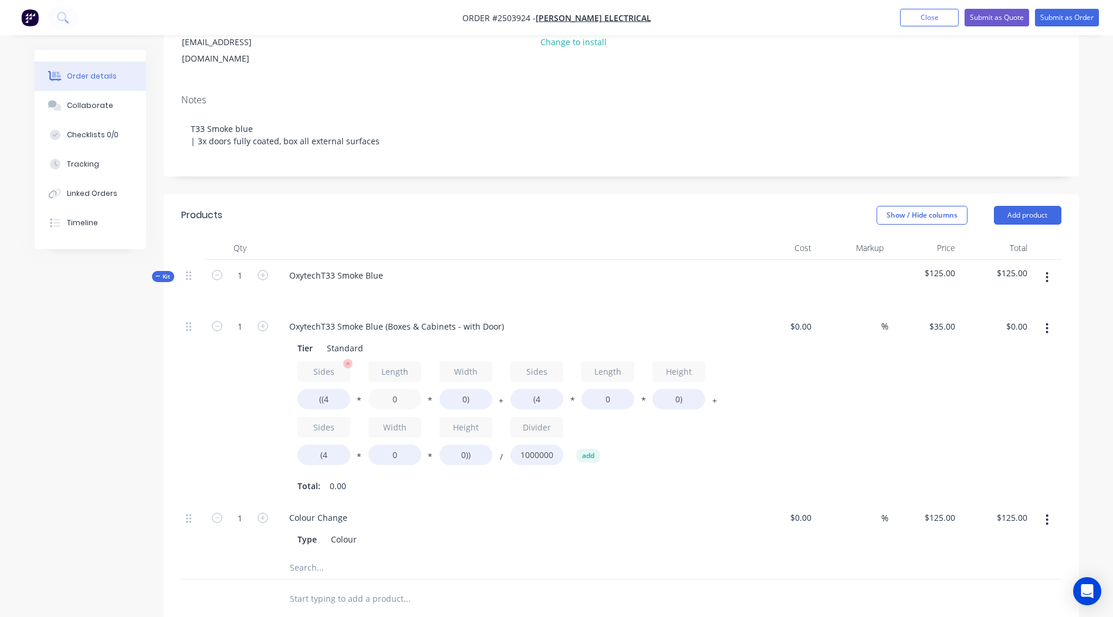
drag, startPoint x: 402, startPoint y: 382, endPoint x: 334, endPoint y: 391, distance: 68.0
click at [338, 391] on div "Sides ((4 * Length 0 * Width 0) + Sides (4 * Length 0 * Height 0) + Sides (4 * …" at bounding box center [509, 415] width 425 height 109
type input "1700"
click at [466, 389] on input "0)" at bounding box center [465, 399] width 53 height 21
type input "850)"
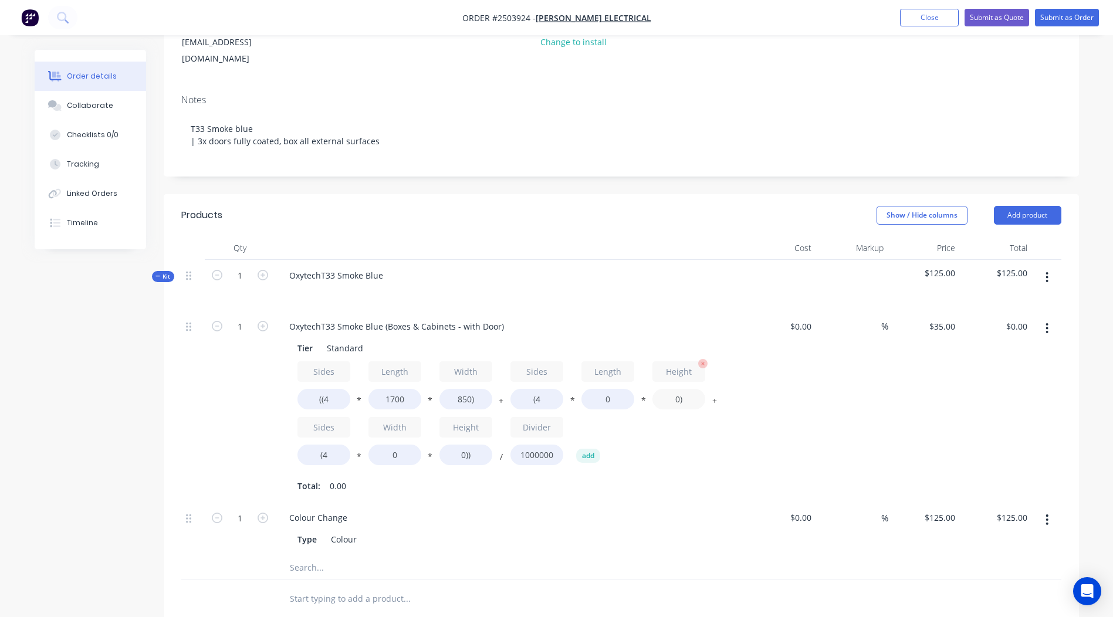
type input "$202.30"
click at [679, 389] on input "0)" at bounding box center [678, 399] width 53 height 21
type input "350)"
click at [627, 389] on input "0" at bounding box center [607, 399] width 53 height 21
type input "1700"
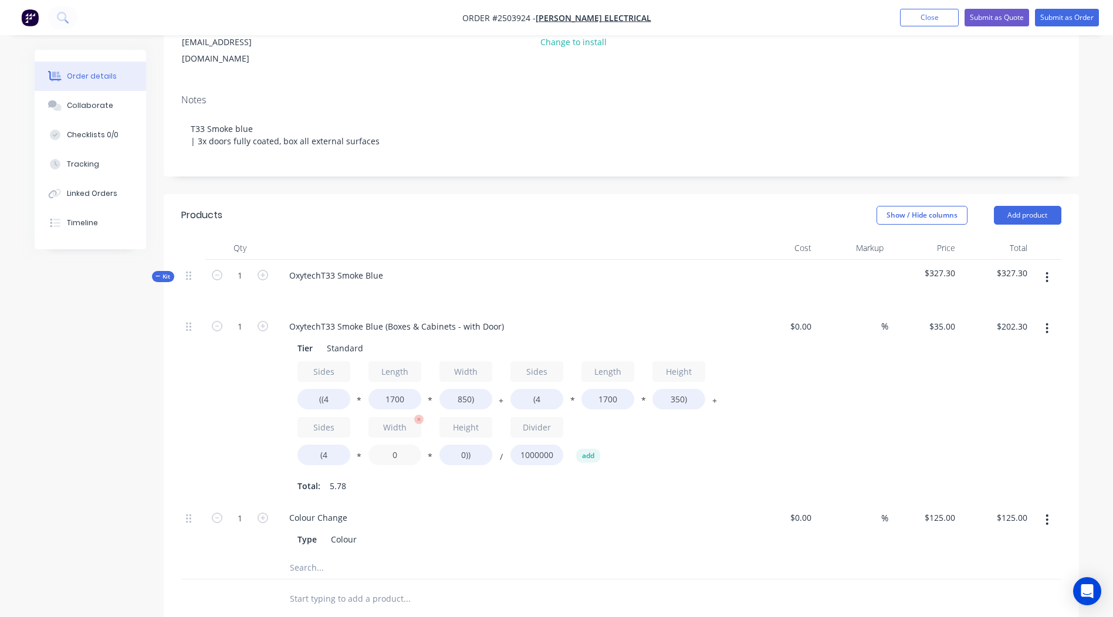
type input "$285.60"
click at [411, 445] on input "0" at bounding box center [394, 455] width 53 height 21
type input "850"
click at [465, 445] on input "0))" at bounding box center [465, 455] width 53 height 21
type input "350))"
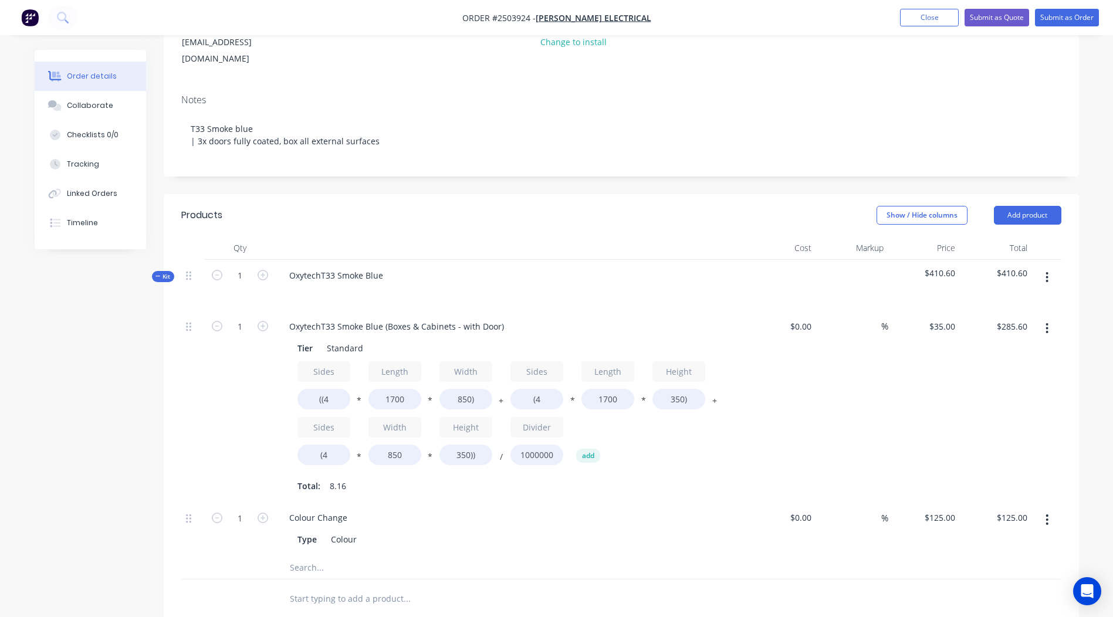
type input "$327.25"
click at [1002, 335] on div "$327.25 $327.25" at bounding box center [996, 407] width 72 height 192
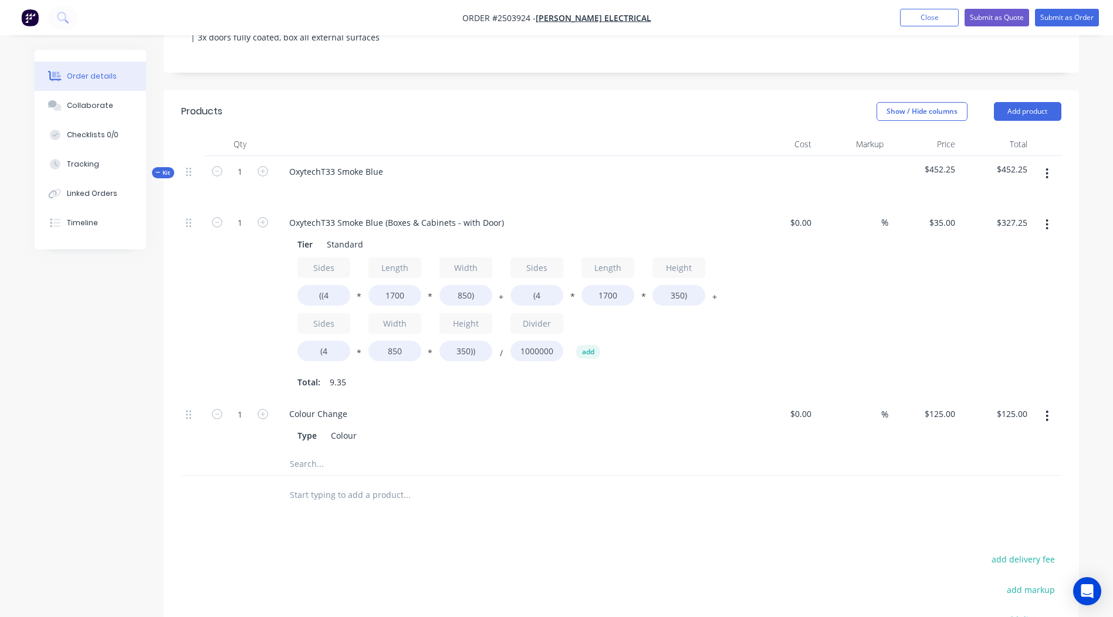
scroll to position [263, 0]
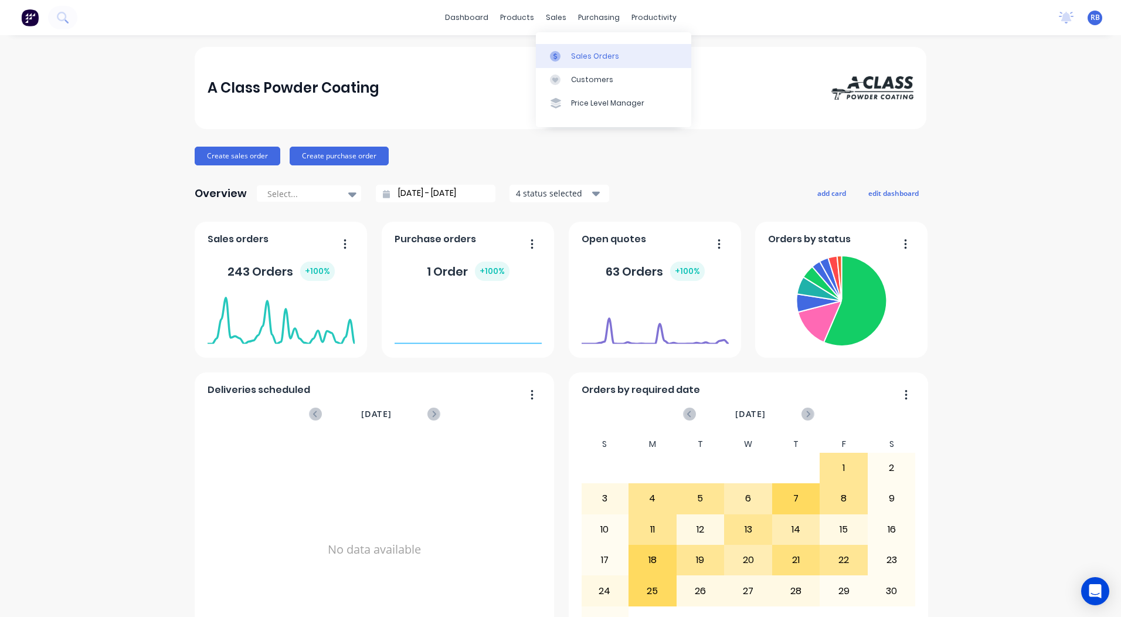
click at [570, 56] on link "Sales Orders" at bounding box center [613, 55] width 155 height 23
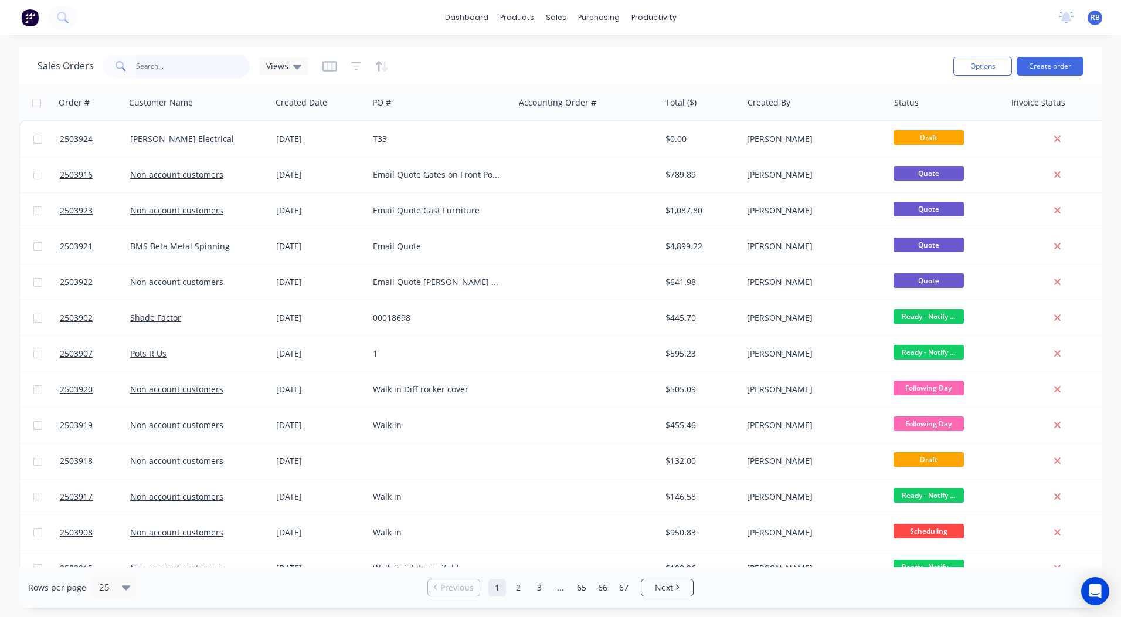
click at [184, 70] on input "text" at bounding box center [193, 66] width 114 height 23
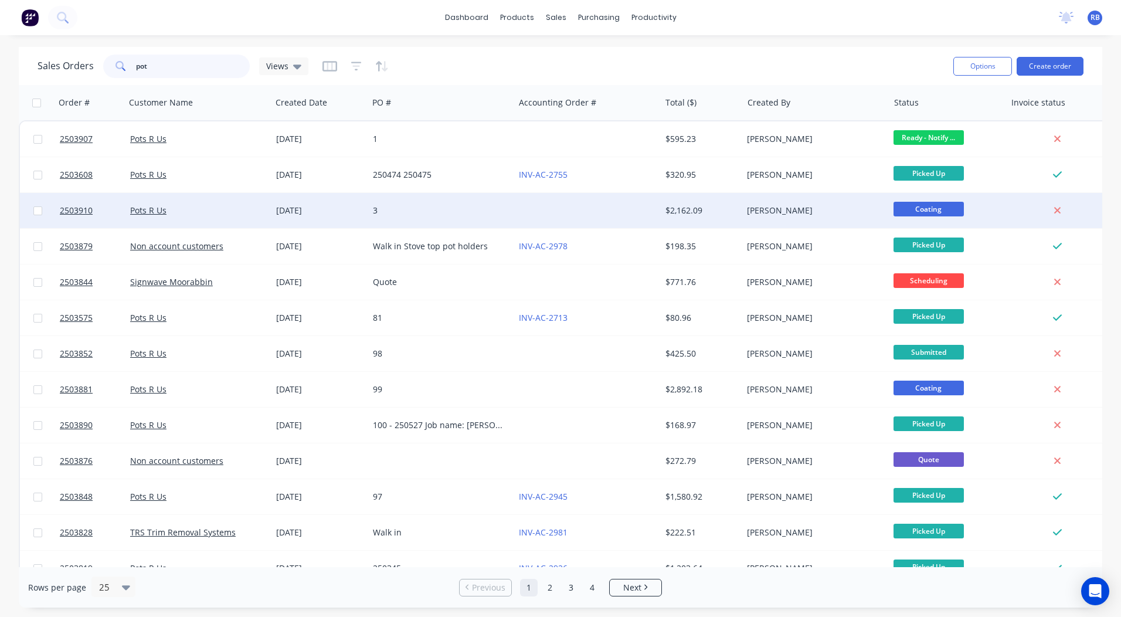
type input "pot"
click at [601, 209] on div at bounding box center [587, 210] width 146 height 35
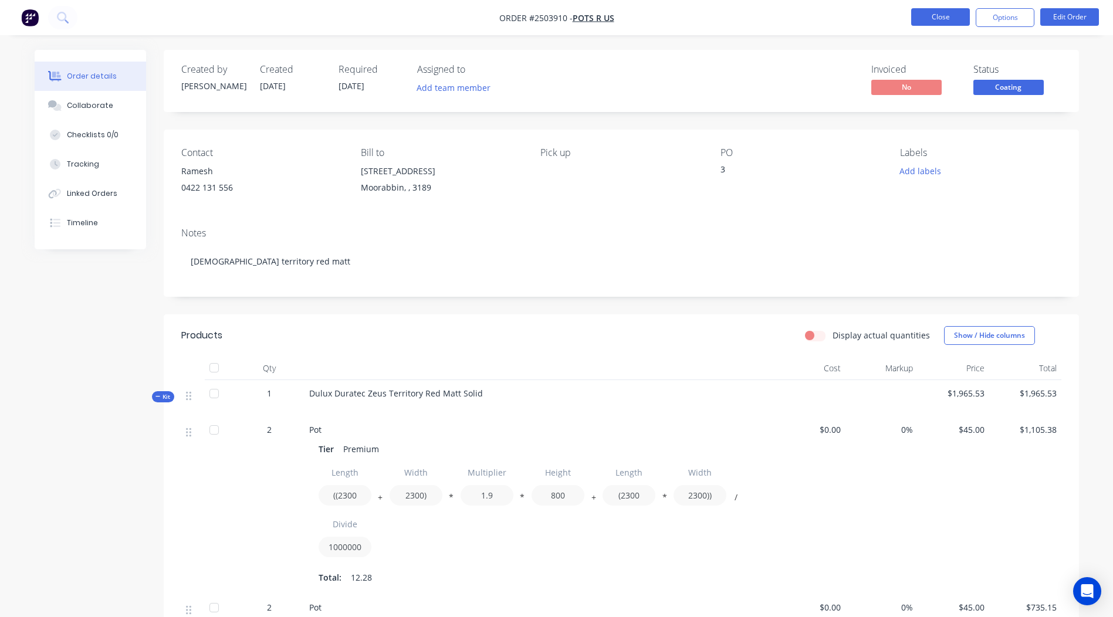
click at [940, 22] on button "Close" at bounding box center [940, 17] width 59 height 18
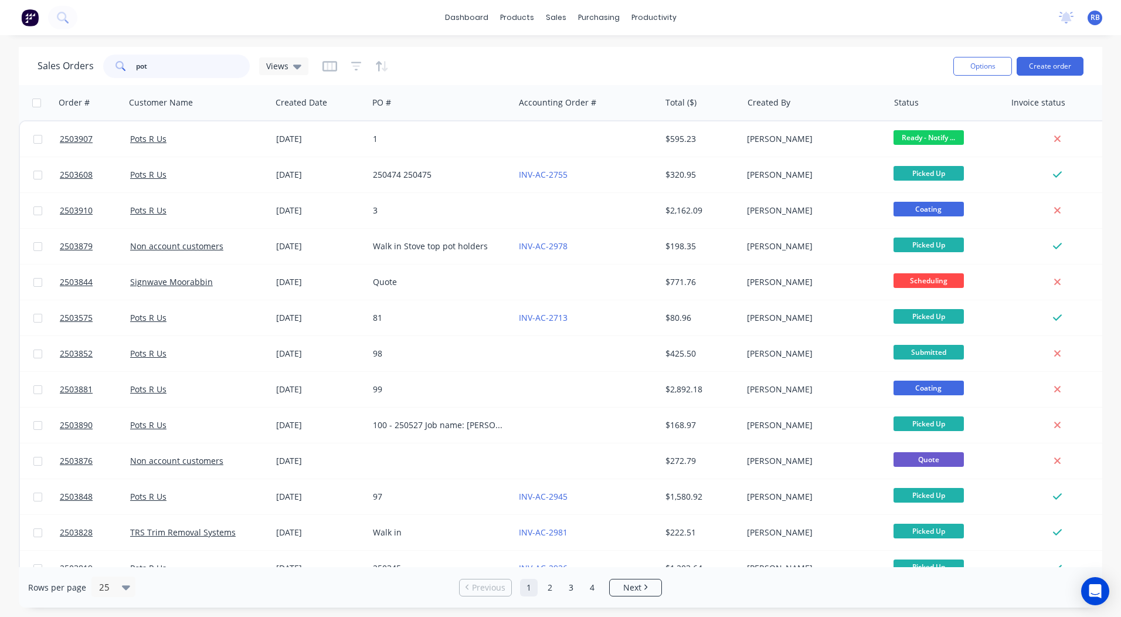
click at [204, 59] on input "pot" at bounding box center [193, 66] width 114 height 23
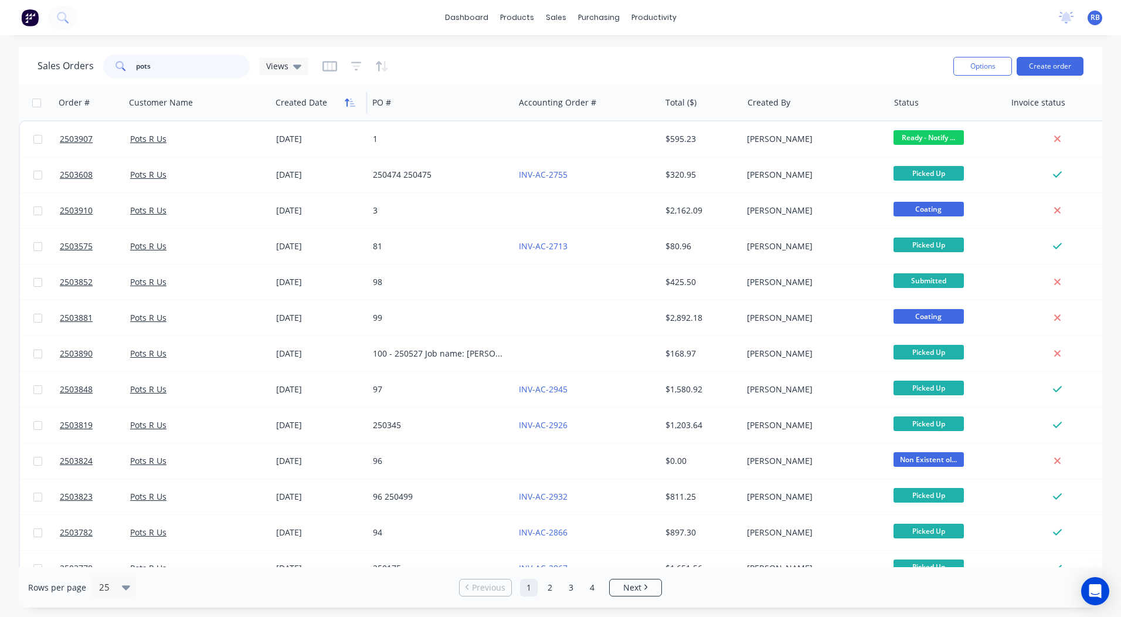
type input "pots"
click at [351, 109] on button "button" at bounding box center [350, 103] width 18 height 18
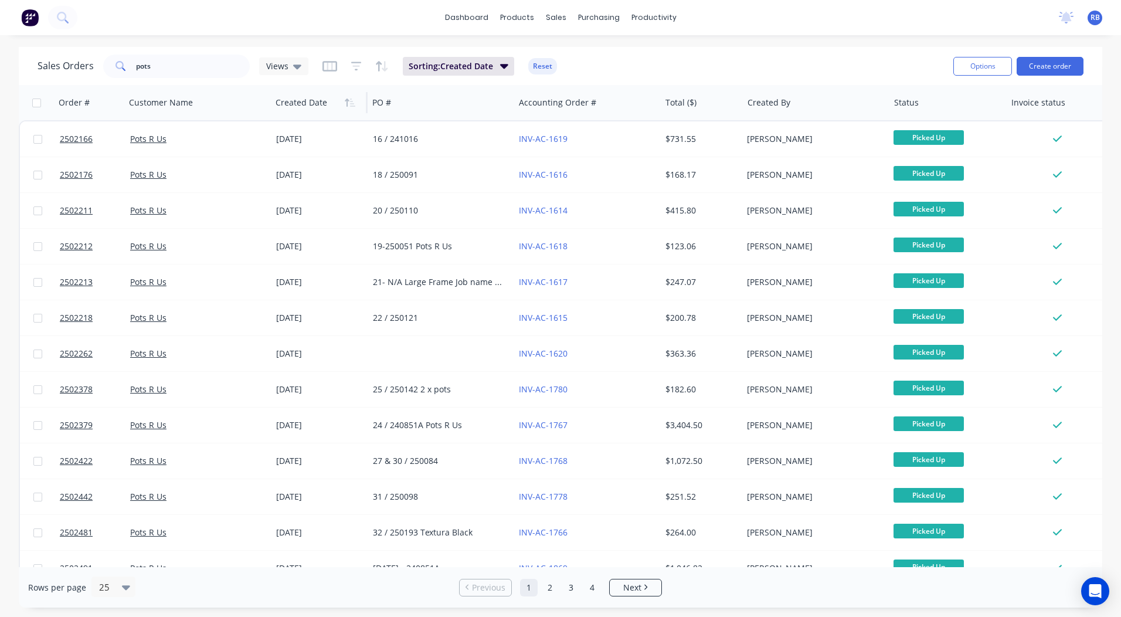
click at [351, 109] on button "button" at bounding box center [350, 103] width 18 height 18
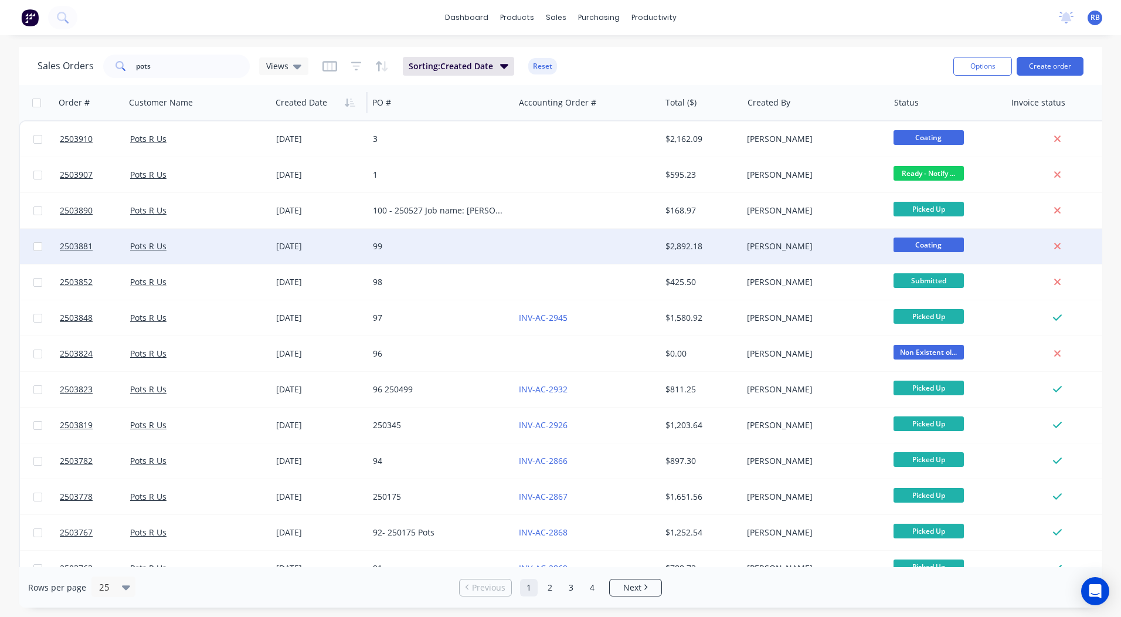
click at [562, 237] on div at bounding box center [587, 246] width 146 height 35
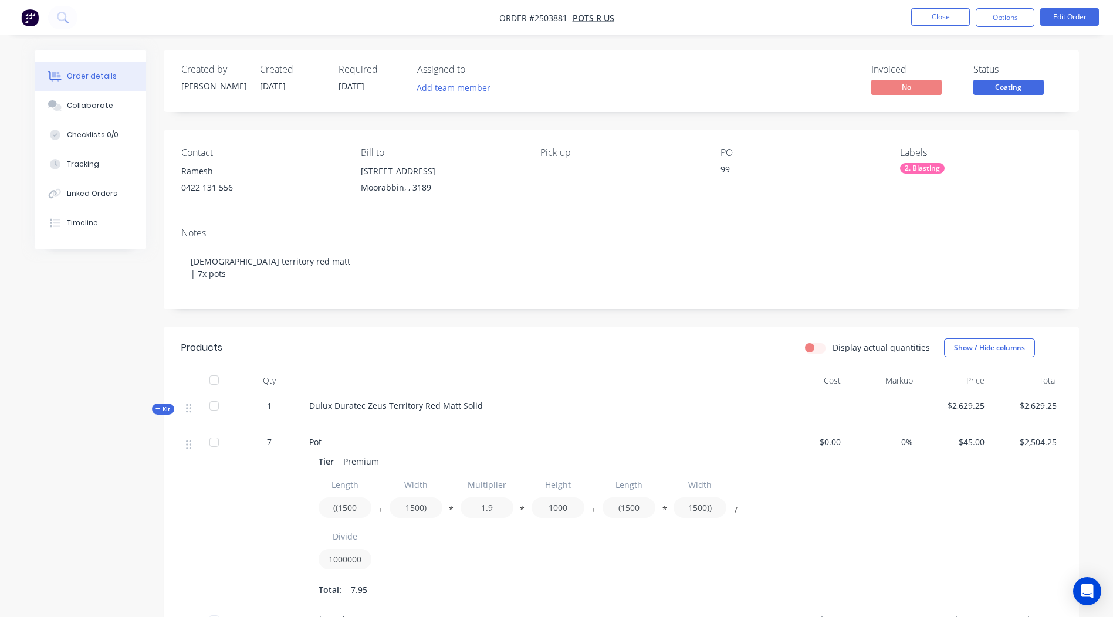
click at [1010, 80] on span "Coating" at bounding box center [1008, 87] width 70 height 15
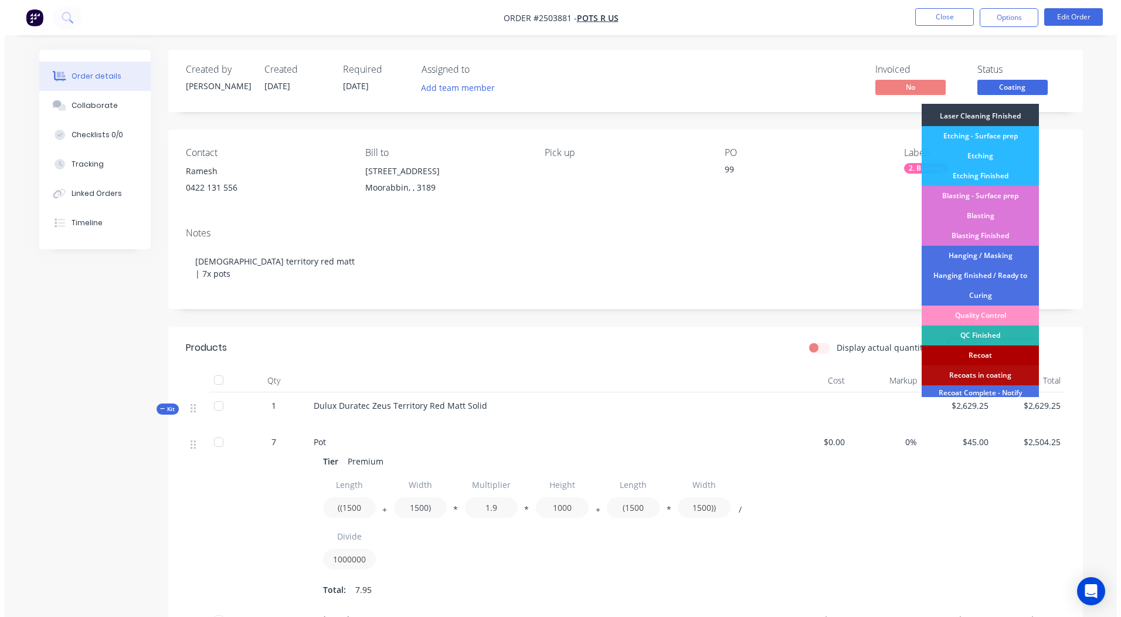
scroll to position [251, 0]
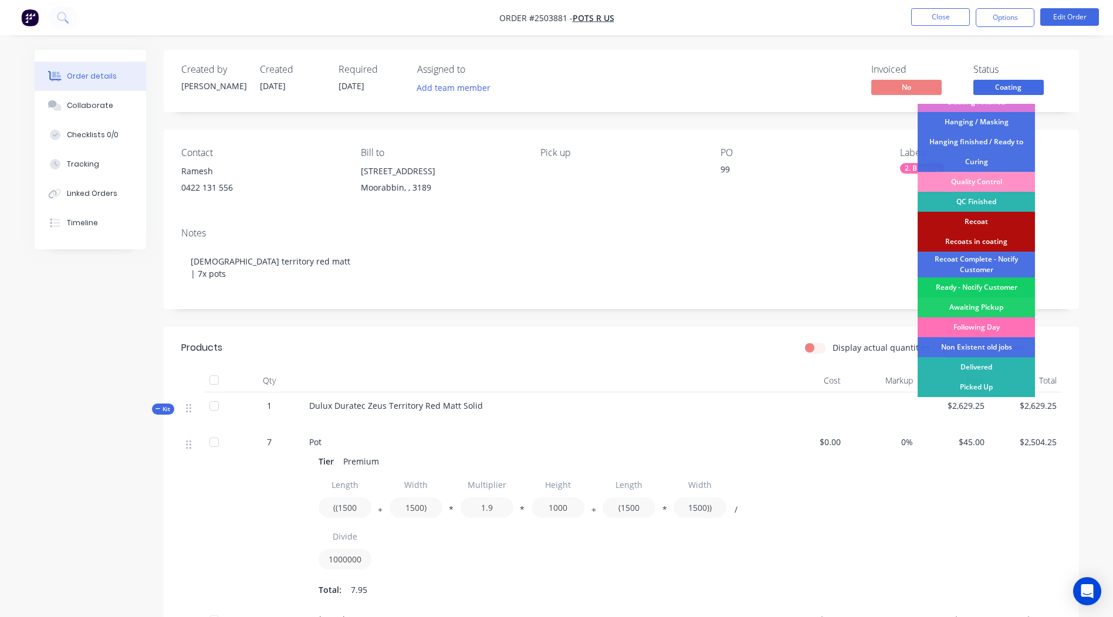
click at [966, 291] on div "Ready - Notify Customer" at bounding box center [975, 287] width 117 height 20
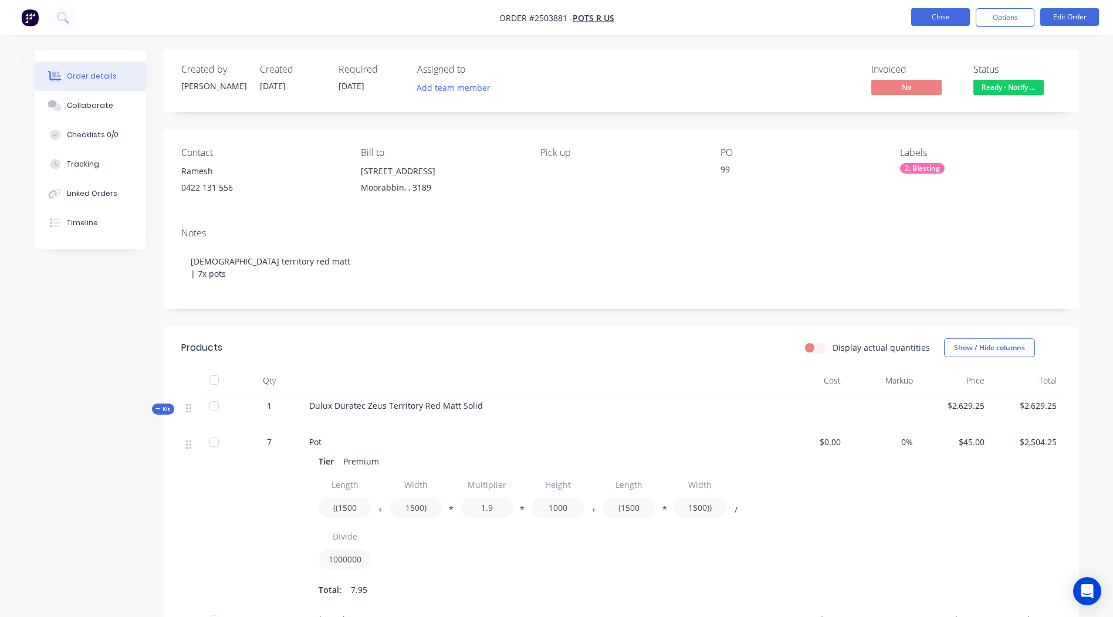
click at [933, 15] on button "Close" at bounding box center [940, 17] width 59 height 18
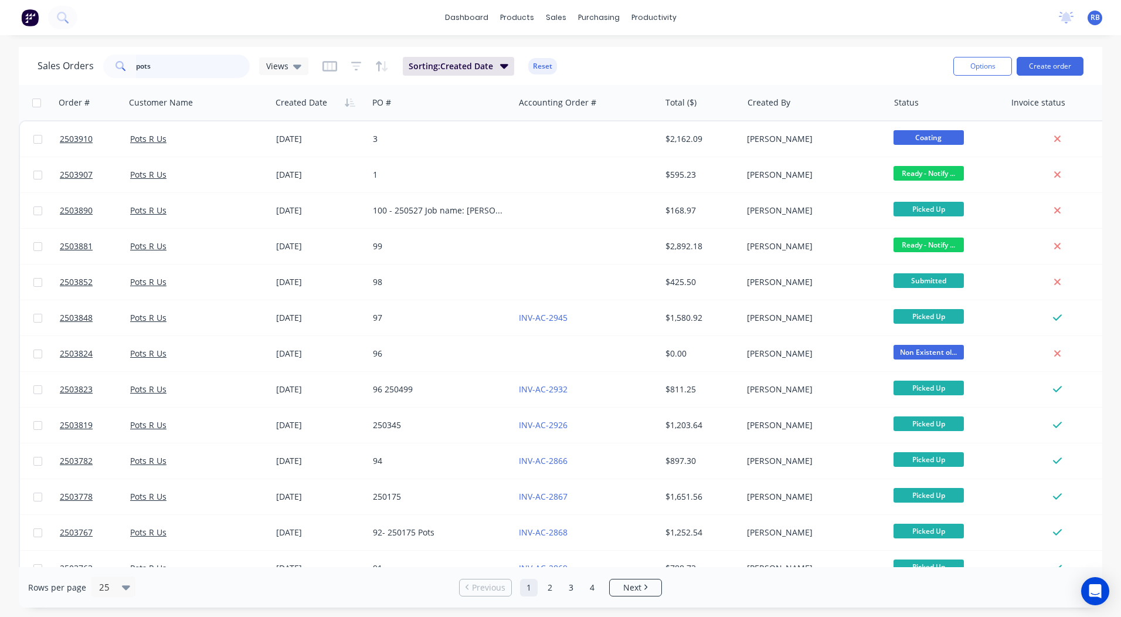
click at [0, 57] on html "dashboard products sales purchasing productivity dashboard products Product Cat…" at bounding box center [560, 308] width 1121 height 617
